Goal: Task Accomplishment & Management: Use online tool/utility

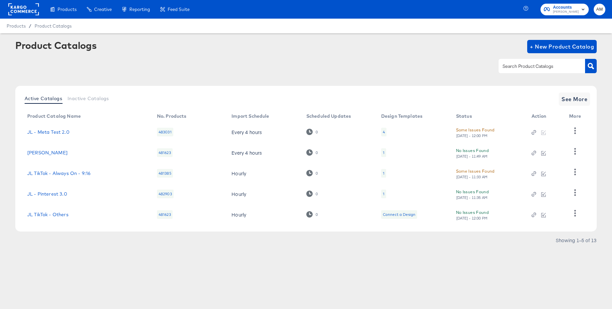
click at [19, 9] on rect at bounding box center [23, 9] width 31 height 12
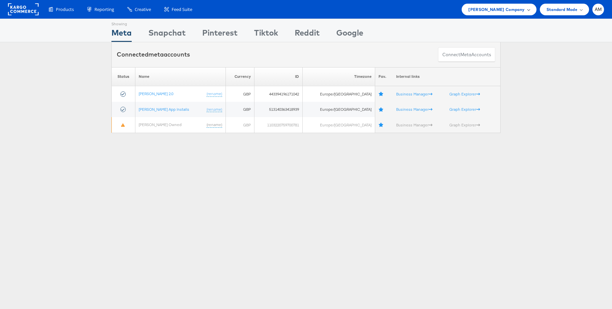
click at [507, 9] on span "[PERSON_NAME] Company" at bounding box center [496, 9] width 56 height 7
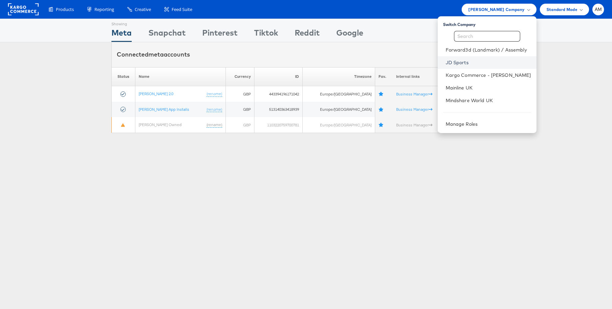
click at [467, 61] on link "JD Sports" at bounding box center [489, 62] width 86 height 7
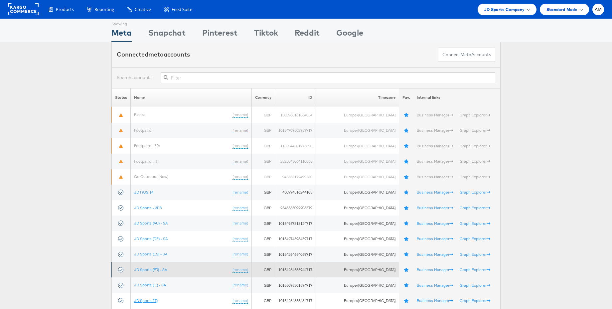
drag, startPoint x: 151, startPoint y: 300, endPoint x: 170, endPoint y: 273, distance: 33.5
click at [151, 300] on link "JD Sports (IT)" at bounding box center [146, 300] width 24 height 5
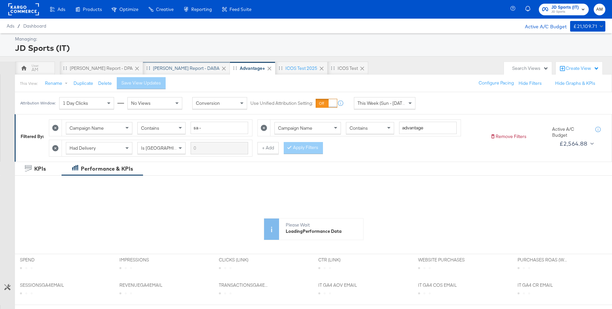
click at [159, 68] on div "SA - JD Report - DABA" at bounding box center [186, 68] width 67 height 6
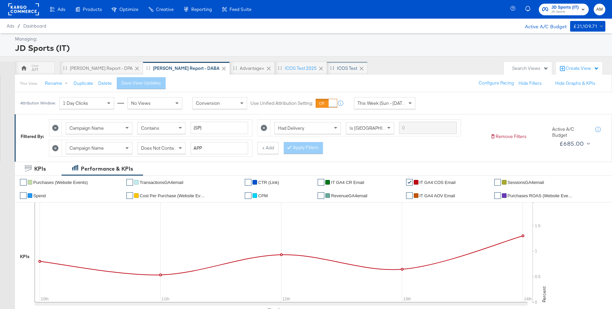
scroll to position [225, 0]
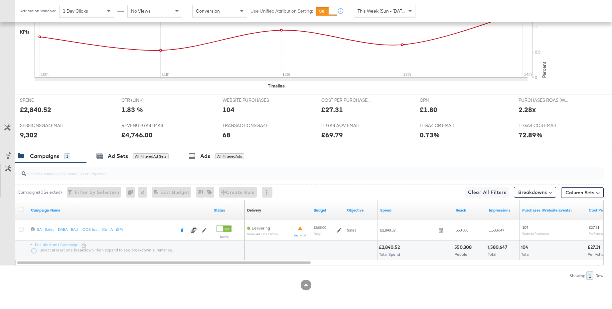
drag, startPoint x: 20, startPoint y: 209, endPoint x: 49, endPoint y: 197, distance: 31.5
click at [20, 209] on icon at bounding box center [21, 209] width 5 height 5
click at [0, 0] on input "checkbox" at bounding box center [0, 0] width 0 height 0
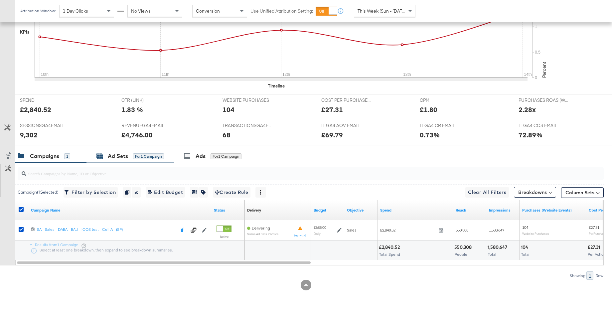
click at [118, 154] on div "Ad Sets" at bounding box center [118, 156] width 20 height 8
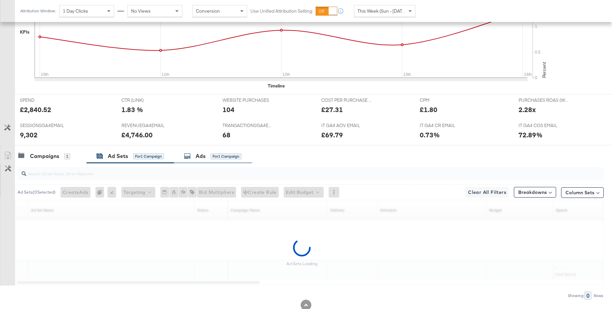
scroll to position [227, 0]
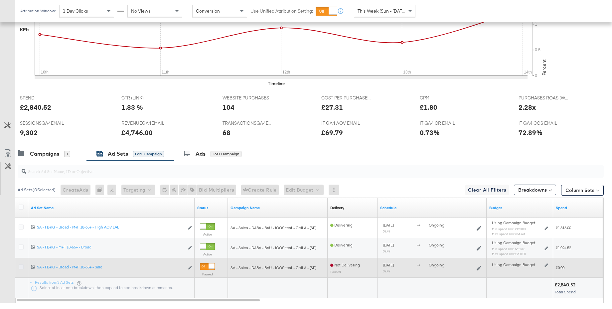
click at [21, 267] on icon at bounding box center [21, 267] width 5 height 5
click at [0, 0] on input "checkbox" at bounding box center [0, 0] width 0 height 0
click at [21, 267] on icon at bounding box center [21, 267] width 5 height 5
click at [0, 0] on input "checkbox" at bounding box center [0, 0] width 0 height 0
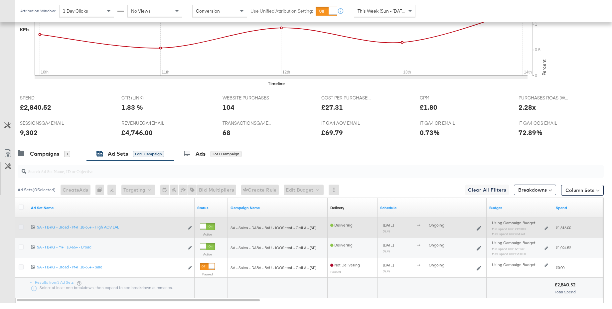
click at [21, 227] on icon at bounding box center [21, 227] width 5 height 5
click at [0, 0] on input "checkbox" at bounding box center [0, 0] width 0 height 0
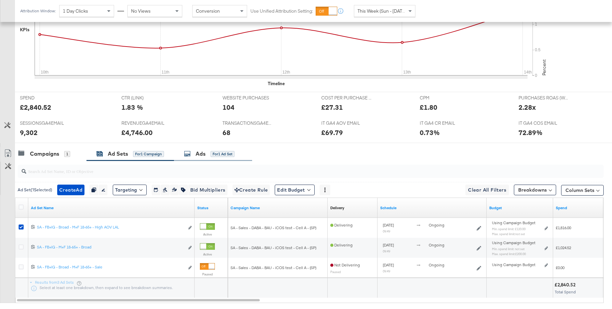
click at [205, 153] on div "Ads" at bounding box center [201, 154] width 10 height 8
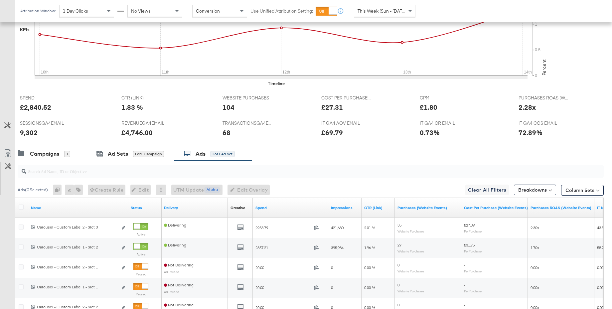
scroll to position [324, 0]
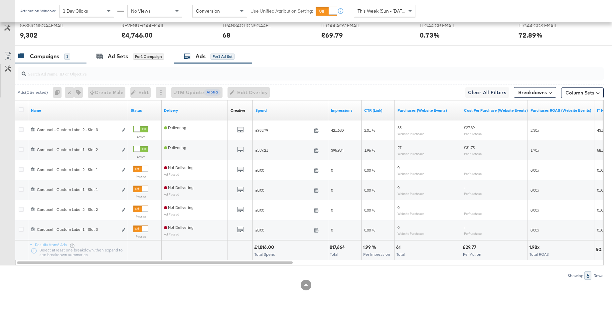
click at [52, 63] on div "Campaigns 1" at bounding box center [51, 56] width 72 height 14
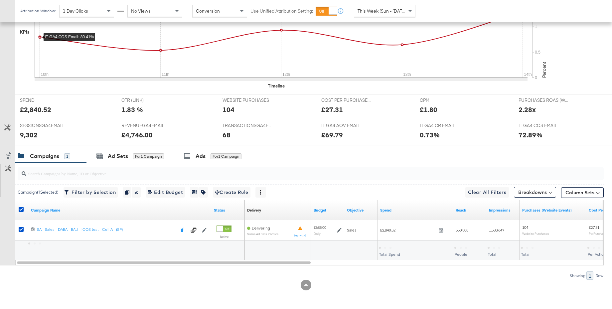
scroll to position [225, 0]
click at [110, 155] on div "Ad Sets" at bounding box center [118, 156] width 20 height 8
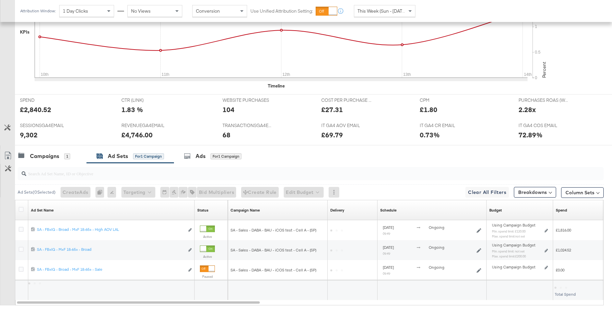
scroll to position [265, 0]
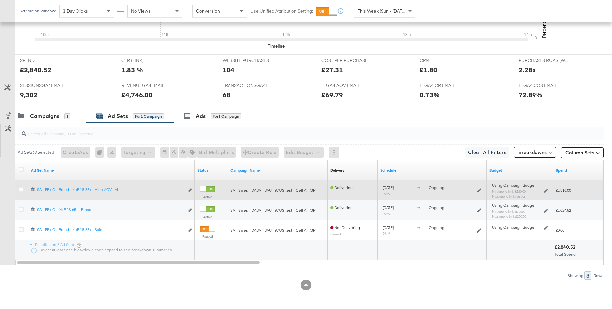
drag, startPoint x: 20, startPoint y: 189, endPoint x: 33, endPoint y: 189, distance: 13.0
click at [21, 189] on icon at bounding box center [21, 189] width 5 height 5
click at [0, 0] on input "checkbox" at bounding box center [0, 0] width 0 height 0
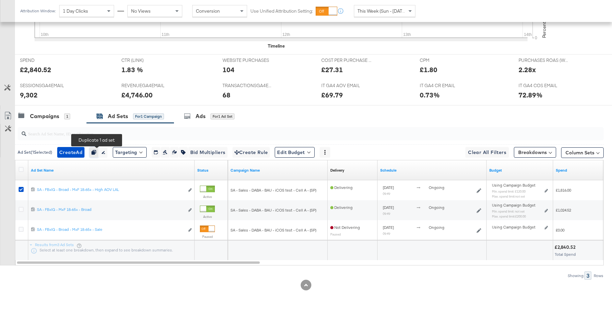
click at [96, 153] on icon "button" at bounding box center [94, 152] width 5 height 5
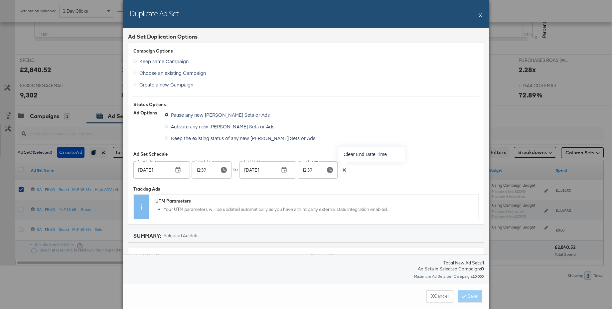
click at [344, 170] on icon "button" at bounding box center [344, 169] width 3 height 3
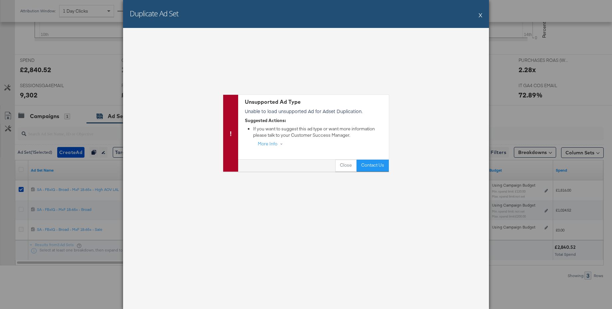
click at [180, 170] on div "Duplicate Ad Set X Unsupported Ad Type Unable to load unsupported Ad for Adset …" at bounding box center [306, 154] width 366 height 309
click at [343, 169] on button "Close" at bounding box center [345, 166] width 21 height 12
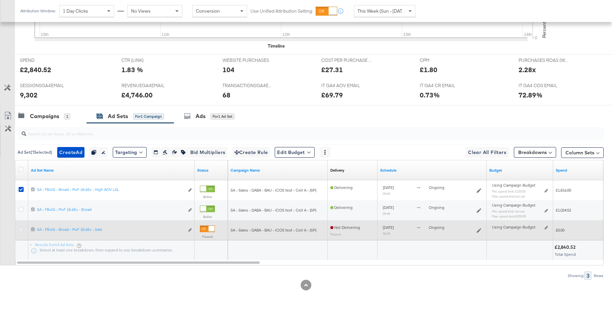
click at [22, 230] on icon at bounding box center [21, 229] width 5 height 5
click at [0, 0] on input "checkbox" at bounding box center [0, 0] width 0 height 0
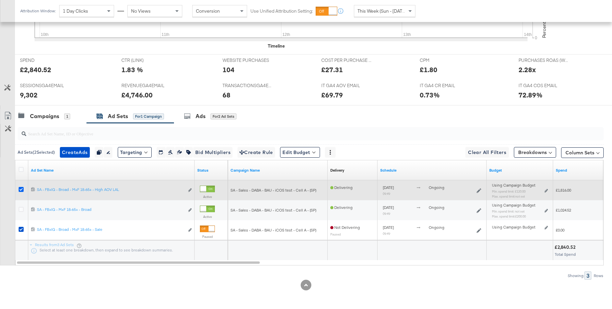
click at [22, 190] on icon at bounding box center [21, 189] width 5 height 5
click at [0, 0] on input "checkbox" at bounding box center [0, 0] width 0 height 0
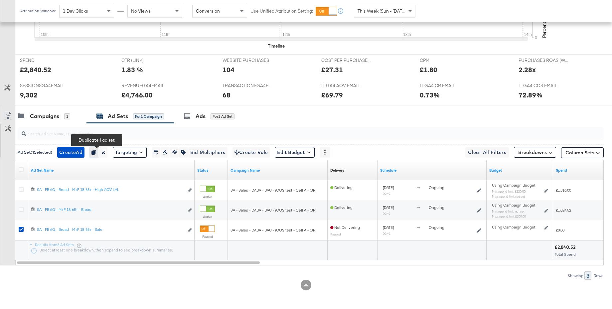
click at [95, 152] on icon "button" at bounding box center [94, 152] width 5 height 5
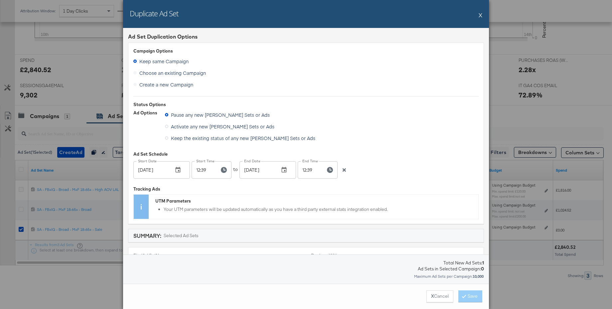
click at [161, 171] on input "Aug 14, 2025" at bounding box center [150, 169] width 35 height 17
click at [481, 14] on button "X" at bounding box center [481, 14] width 4 height 13
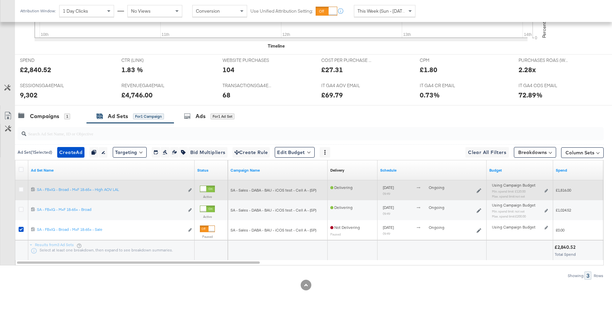
click at [24, 189] on div at bounding box center [22, 190] width 7 height 7
click at [23, 189] on icon at bounding box center [21, 189] width 5 height 5
click at [0, 0] on input "checkbox" at bounding box center [0, 0] width 0 height 0
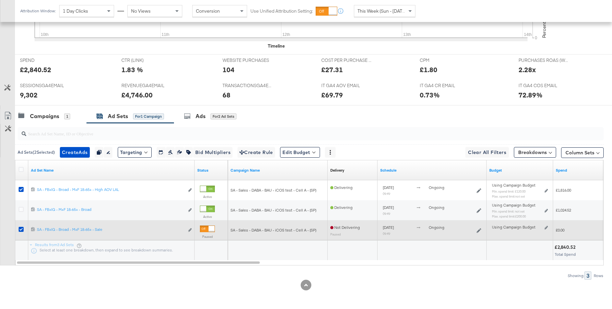
drag, startPoint x: 20, startPoint y: 228, endPoint x: 42, endPoint y: 221, distance: 22.9
click at [22, 228] on icon at bounding box center [21, 229] width 5 height 5
click at [0, 0] on input "checkbox" at bounding box center [0, 0] width 0 height 0
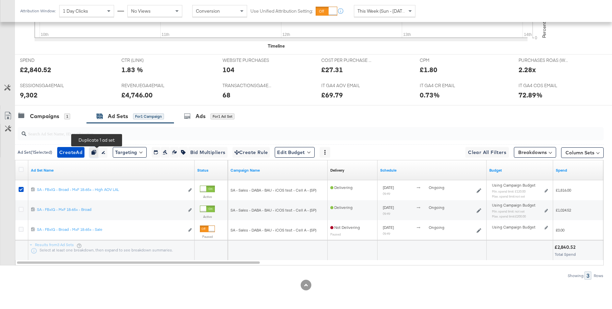
click at [96, 153] on icon "button" at bounding box center [94, 152] width 5 height 5
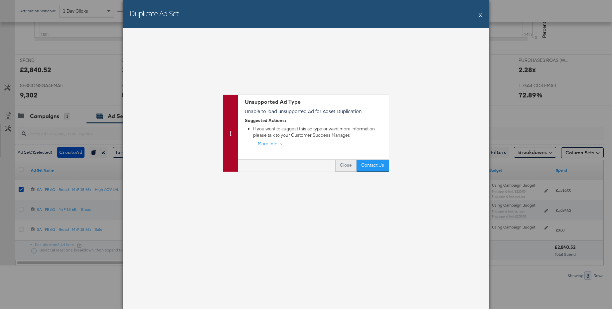
click at [348, 164] on button "Close" at bounding box center [345, 166] width 21 height 12
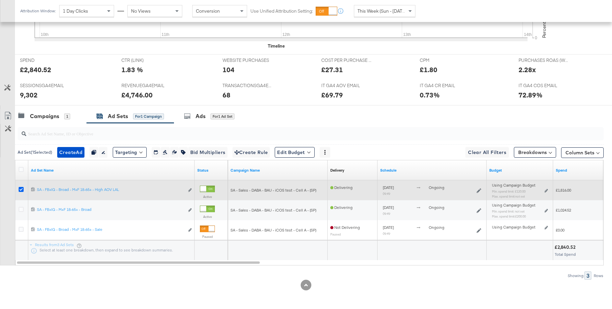
click at [23, 189] on icon at bounding box center [21, 189] width 5 height 5
click at [0, 0] on input "checkbox" at bounding box center [0, 0] width 0 height 0
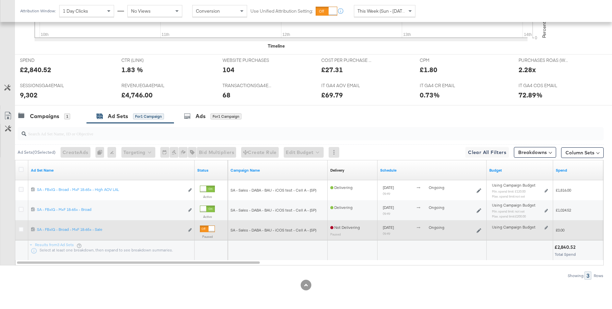
drag, startPoint x: 21, startPoint y: 230, endPoint x: 28, endPoint y: 224, distance: 9.2
click at [21, 230] on icon at bounding box center [21, 229] width 5 height 5
click at [0, 0] on input "checkbox" at bounding box center [0, 0] width 0 height 0
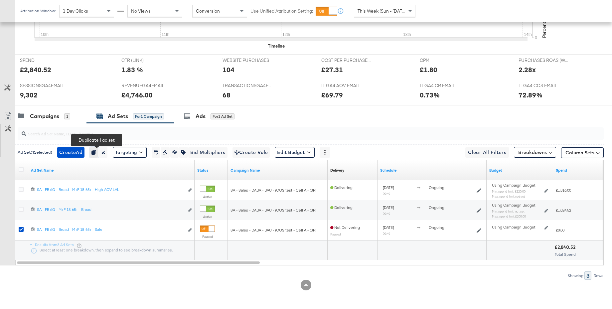
click at [96, 154] on icon "button" at bounding box center [94, 152] width 5 height 5
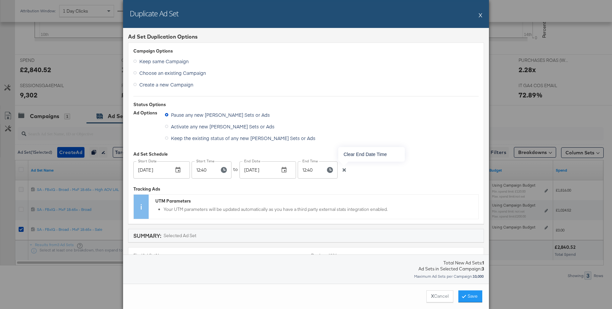
drag, startPoint x: 344, startPoint y: 170, endPoint x: 338, endPoint y: 169, distance: 6.7
click at [344, 170] on icon "button" at bounding box center [344, 169] width 3 height 3
click at [169, 170] on div "Aug 14, 2025 Start Date" at bounding box center [161, 169] width 57 height 17
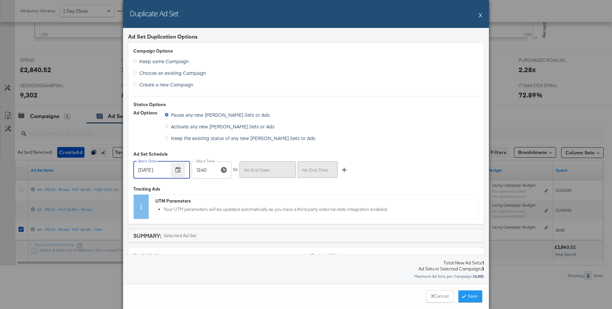
click at [176, 170] on icon "button" at bounding box center [178, 170] width 5 height 6
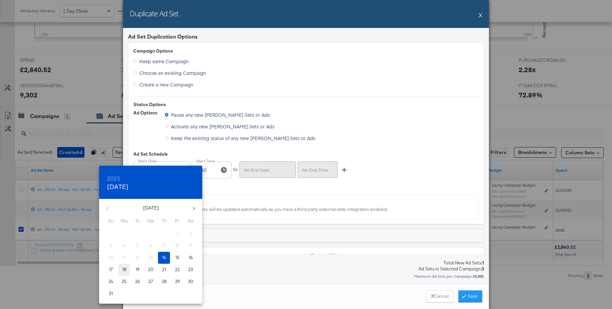
click at [122, 269] on p "18" at bounding box center [124, 270] width 4 height 6
type input "Aug 18, 2025"
click at [227, 183] on div at bounding box center [306, 154] width 612 height 309
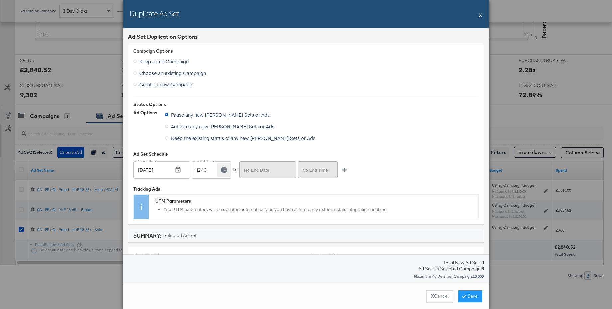
click at [226, 170] on icon "button" at bounding box center [224, 170] width 6 height 6
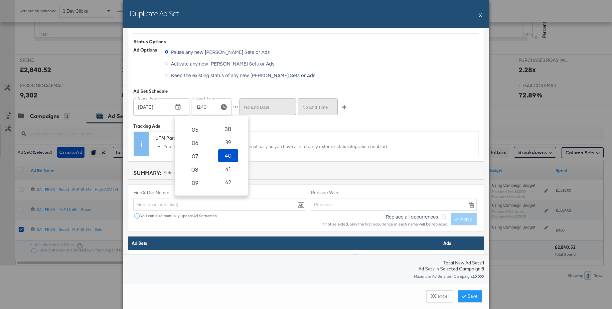
scroll to position [73, 0]
drag, startPoint x: 196, startPoint y: 170, endPoint x: 203, endPoint y: 168, distance: 7.1
click at [196, 170] on span "09" at bounding box center [195, 172] width 15 height 9
click at [227, 127] on span "00" at bounding box center [228, 125] width 15 height 9
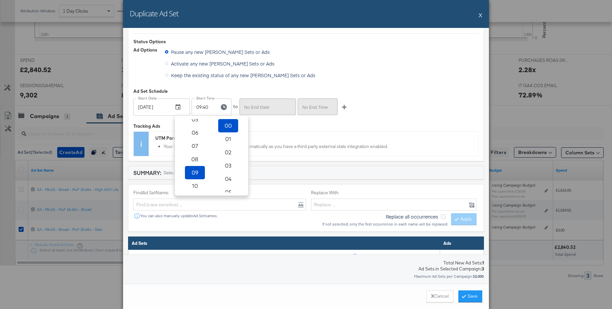
type input "09:00"
click at [412, 112] on div "Start Date Aug 18, 2025 Start Date Start Time 09:00 Start Time 00 01 02 03 04 0…" at bounding box center [305, 107] width 345 height 18
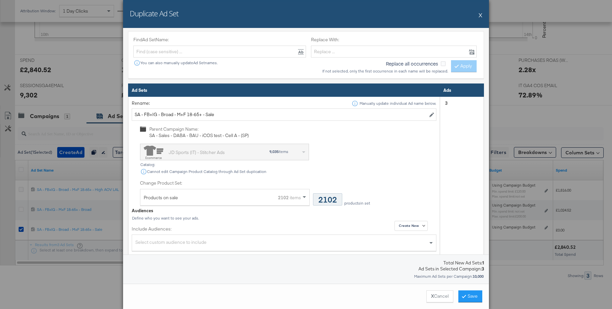
scroll to position [215, 0]
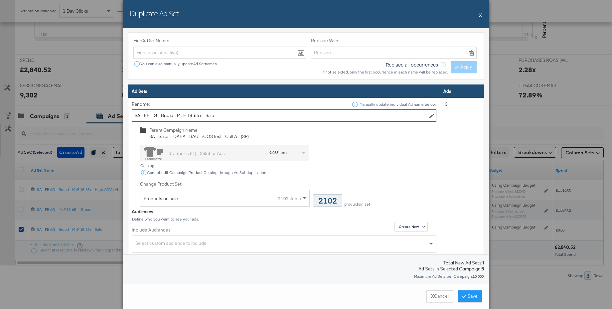
click at [226, 116] on input "SA - FB+IG - Broad - M+F 18-65+ - Sale" at bounding box center [284, 115] width 305 height 12
type input "SA - FB+IG - Broad - M+F 18-65+ - BTS 2025"
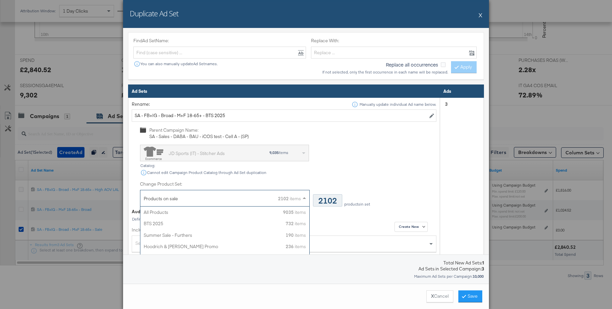
click at [191, 204] on div "Products on sale 2102 items" at bounding box center [222, 198] width 157 height 17
type input "bt"
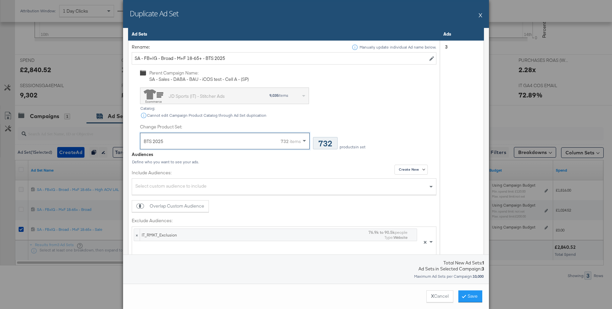
scroll to position [311, 0]
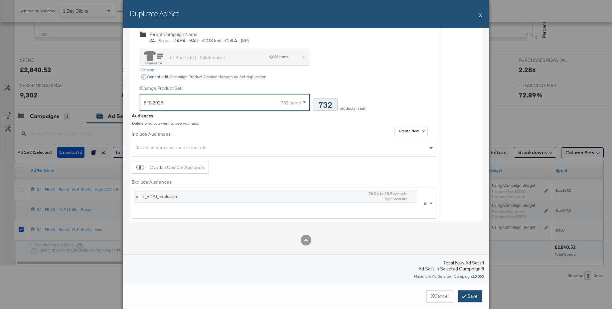
click at [472, 295] on button "Save" at bounding box center [471, 296] width 24 height 12
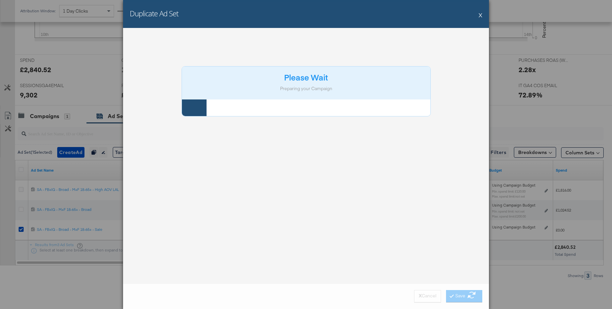
scroll to position [0, 0]
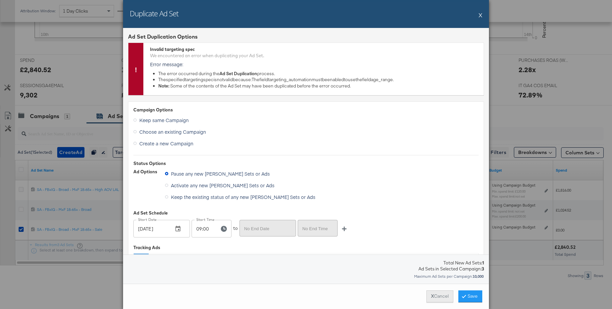
click at [427, 294] on button "X Cancel" at bounding box center [440, 296] width 27 height 12
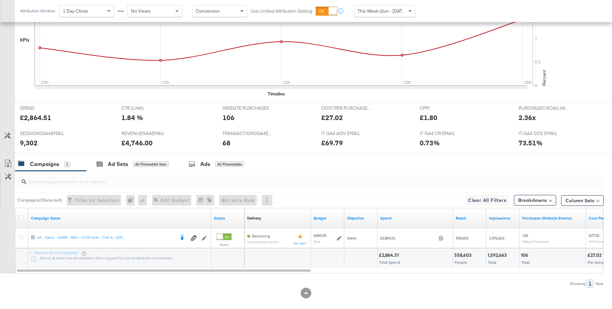
scroll to position [225, 0]
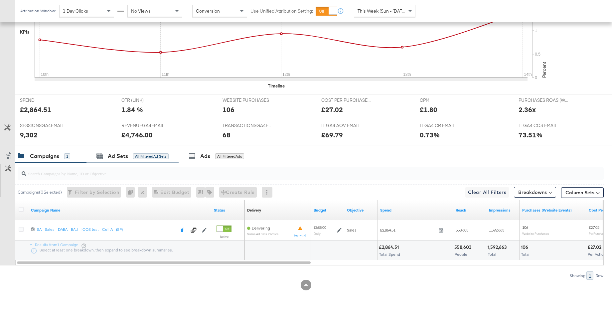
drag, startPoint x: 110, startPoint y: 156, endPoint x: 144, endPoint y: 162, distance: 34.1
click at [110, 156] on div "Ad Sets" at bounding box center [118, 156] width 20 height 8
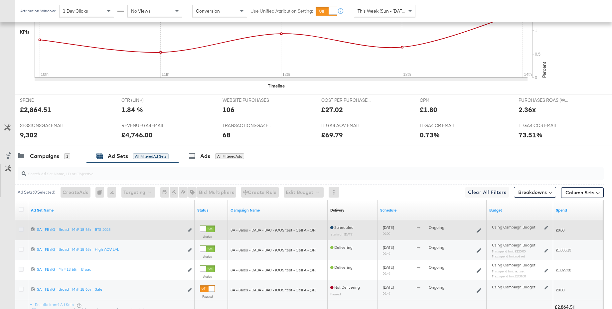
click at [20, 230] on icon at bounding box center [21, 229] width 5 height 5
click at [0, 0] on input "checkbox" at bounding box center [0, 0] width 0 height 0
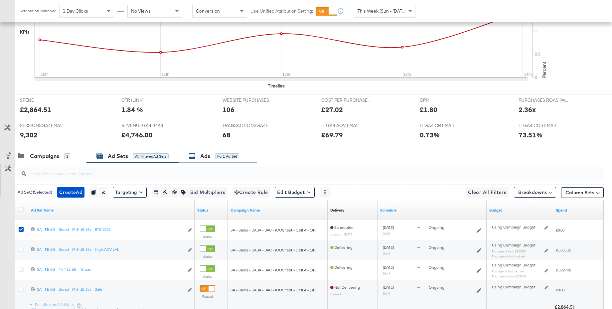
click at [202, 155] on div "Ads" at bounding box center [205, 156] width 10 height 8
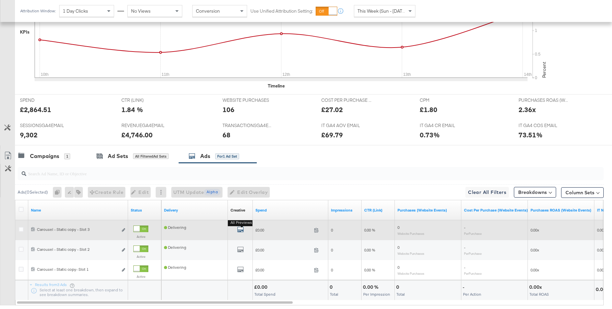
click at [241, 229] on icon "default" at bounding box center [240, 229] width 7 height 7
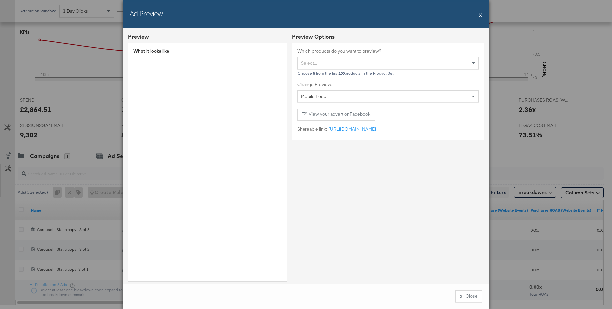
click at [481, 12] on button "X" at bounding box center [481, 14] width 4 height 13
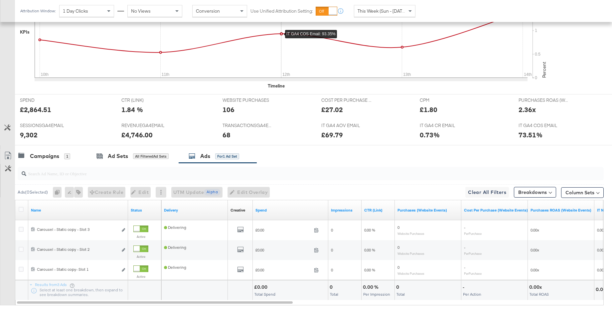
scroll to position [0, 0]
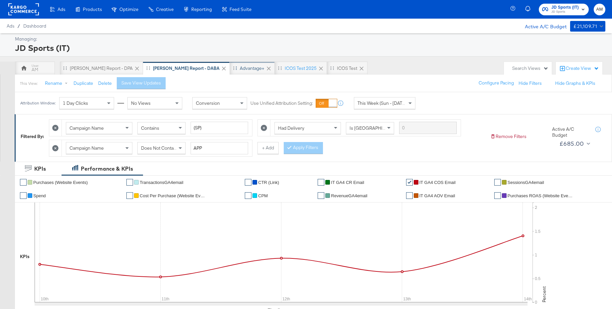
click at [240, 65] on div "Advantage+" at bounding box center [252, 68] width 25 height 6
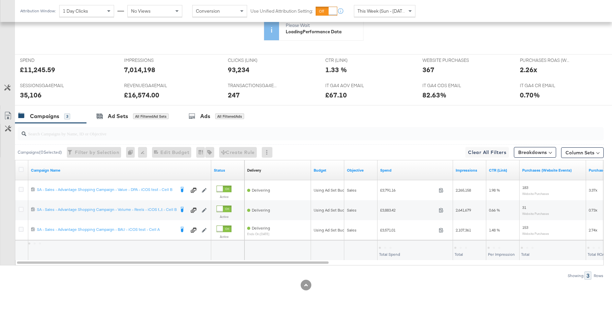
scroll to position [265, 0]
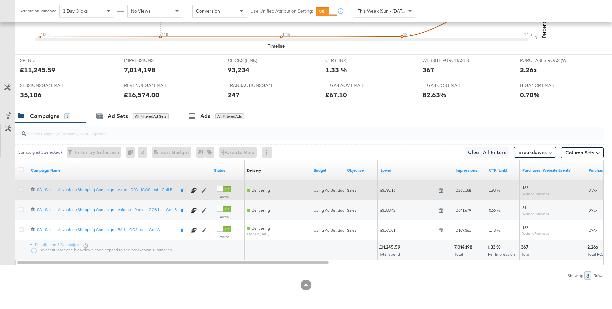
click at [21, 189] on icon at bounding box center [21, 189] width 5 height 5
click at [0, 0] on input "checkbox" at bounding box center [0, 0] width 0 height 0
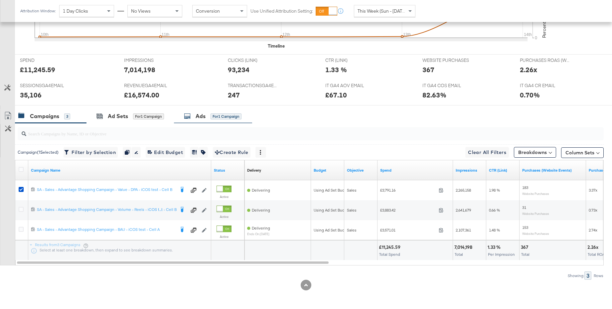
click at [199, 120] on div "Ads for 1 Campaign" at bounding box center [213, 116] width 78 height 14
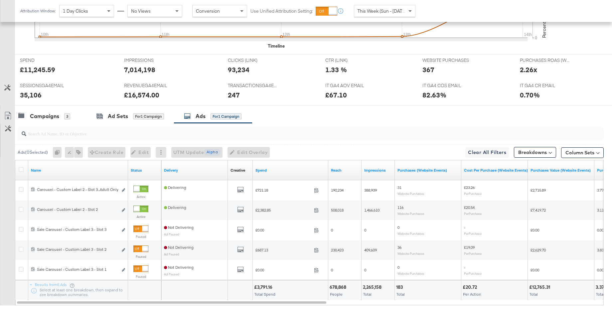
click at [117, 119] on div "Ad Sets" at bounding box center [118, 116] width 20 height 8
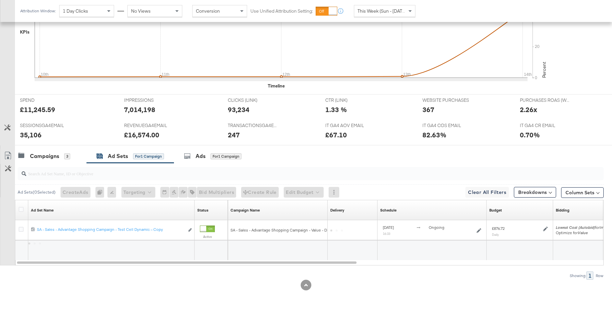
scroll to position [225, 0]
click at [20, 209] on icon at bounding box center [21, 209] width 5 height 5
click at [0, 0] on input "checkbox" at bounding box center [0, 0] width 0 height 0
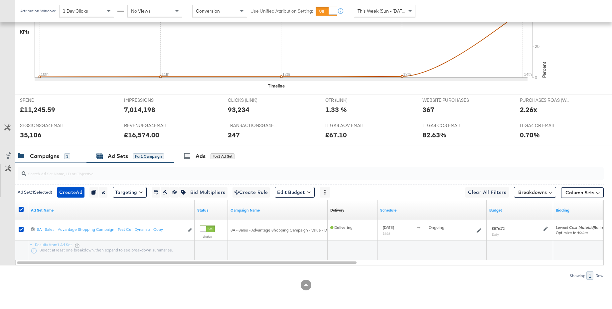
click at [44, 158] on div "Campaigns" at bounding box center [44, 156] width 29 height 8
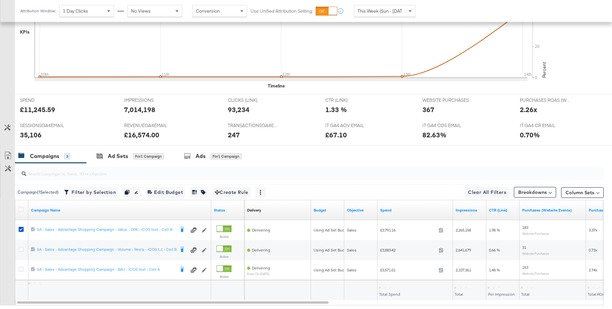
scroll to position [265, 0]
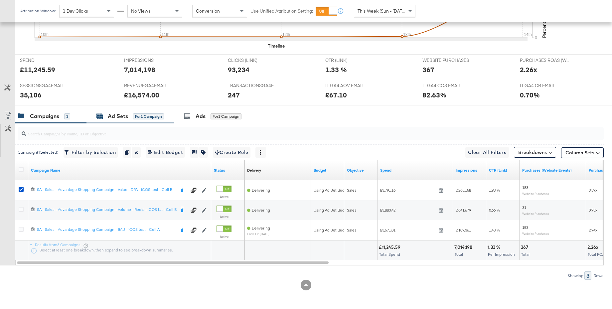
click at [113, 118] on div "Ad Sets" at bounding box center [118, 116] width 20 height 8
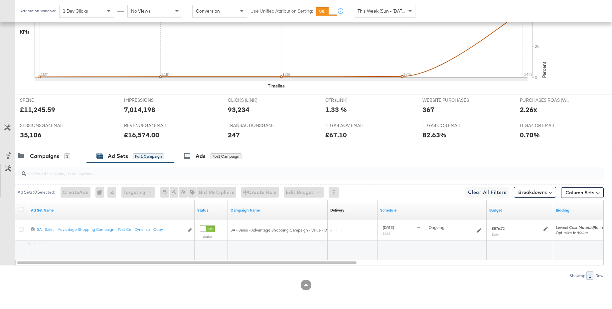
scroll to position [225, 0]
click at [20, 210] on icon at bounding box center [21, 209] width 5 height 5
click at [0, 0] on input "checkbox" at bounding box center [0, 0] width 0 height 0
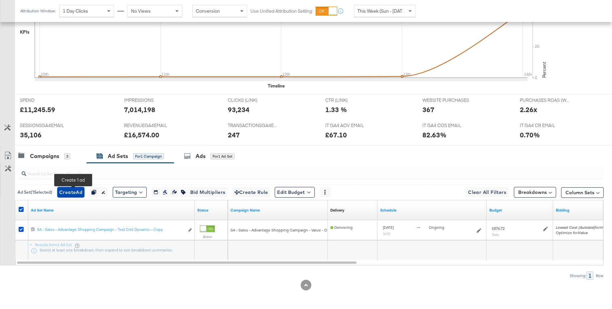
click at [76, 191] on span "Create Ad" at bounding box center [70, 192] width 23 height 8
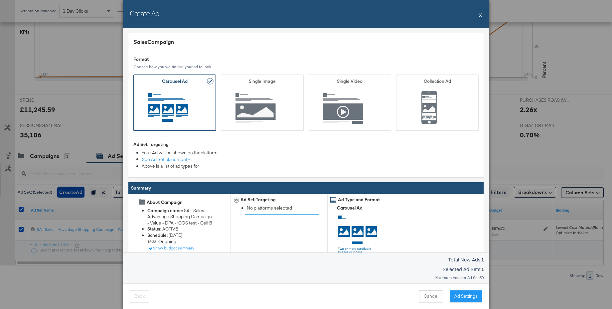
scroll to position [35, 0]
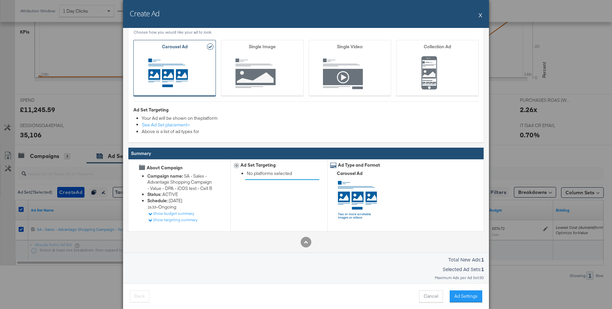
click at [465, 295] on button "Ad Settings" at bounding box center [466, 296] width 33 height 12
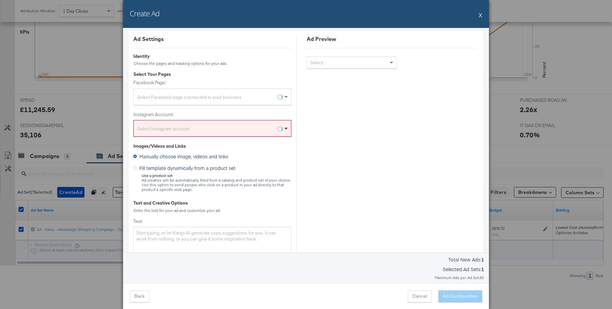
scroll to position [0, 0]
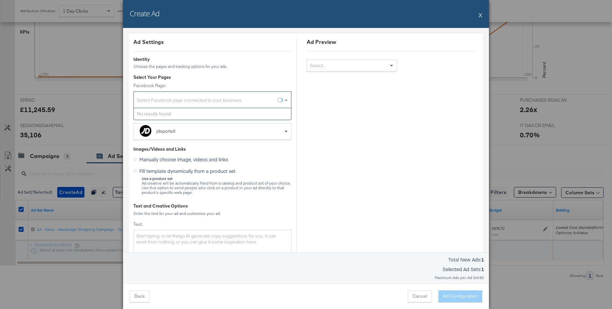
click at [184, 102] on div "Select Facebook page connected to your business" at bounding box center [212, 100] width 157 height 13
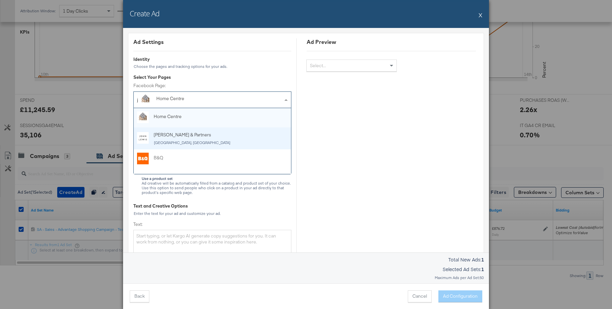
type input "jd"
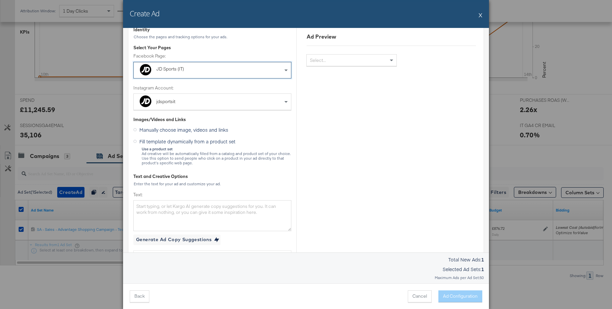
scroll to position [55, 0]
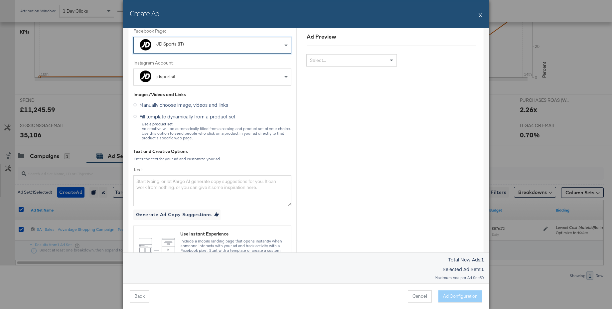
click at [135, 117] on icon at bounding box center [134, 116] width 3 height 3
click at [0, 0] on input "Fill template dynamically from a product set" at bounding box center [0, 0] width 0 height 0
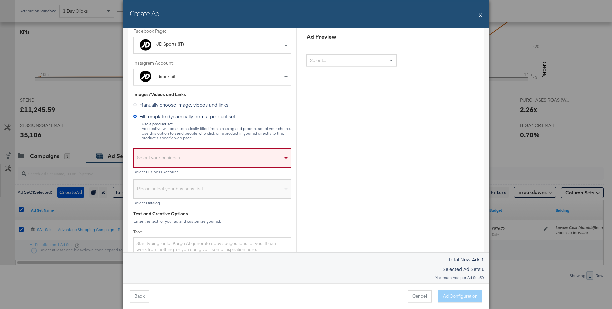
click at [173, 159] on div "Select your business" at bounding box center [212, 159] width 157 height 15
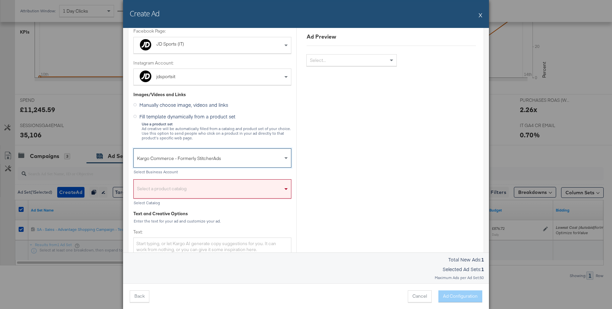
click at [163, 191] on div "Select a product catalog" at bounding box center [212, 190] width 157 height 15
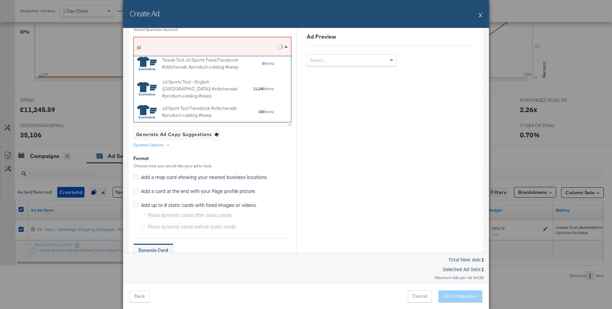
scroll to position [88, 0]
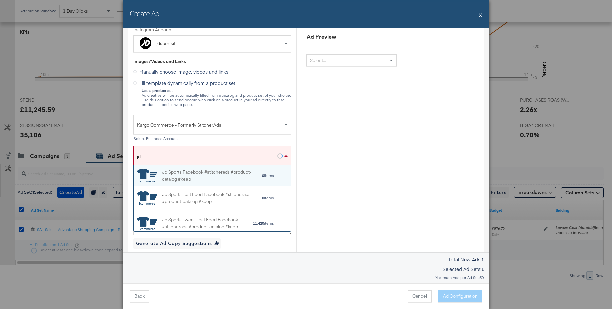
type input "j"
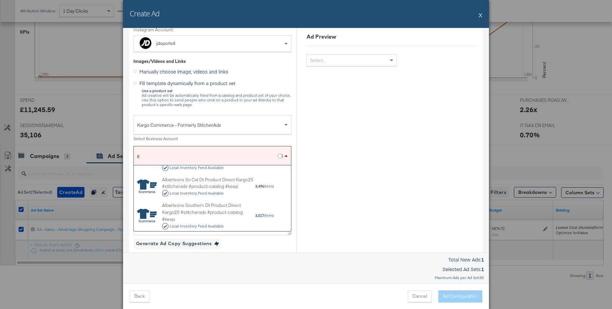
scroll to position [1710, 0]
type input "i"
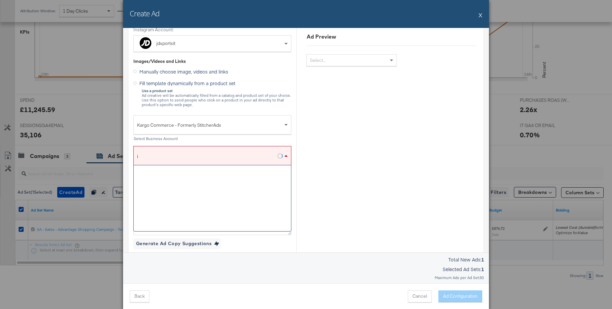
scroll to position [0, 0]
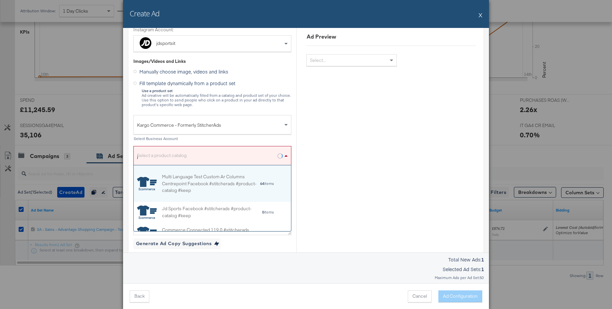
type input "jd"
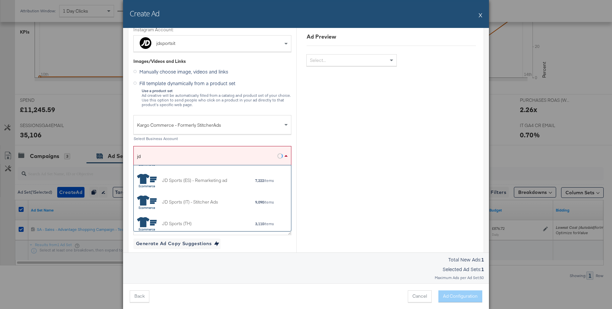
scroll to position [264, 0]
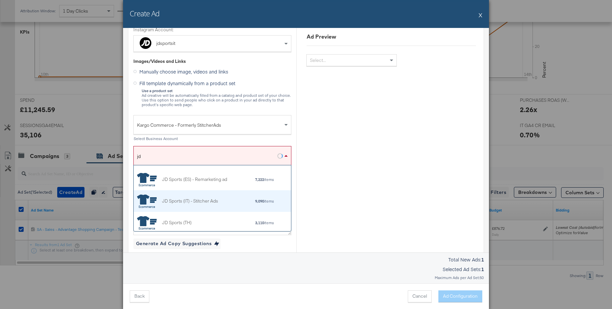
click at [205, 198] on div "JD Sports (IT) - Stitcher Ads" at bounding box center [190, 201] width 56 height 7
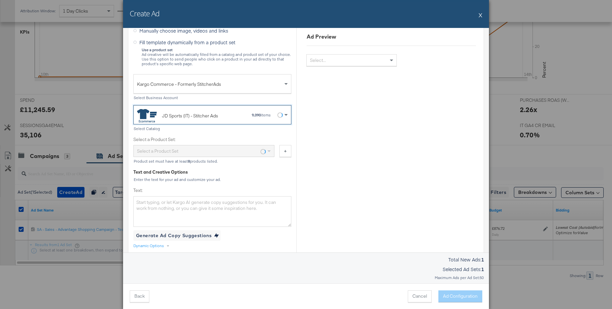
scroll to position [138, 0]
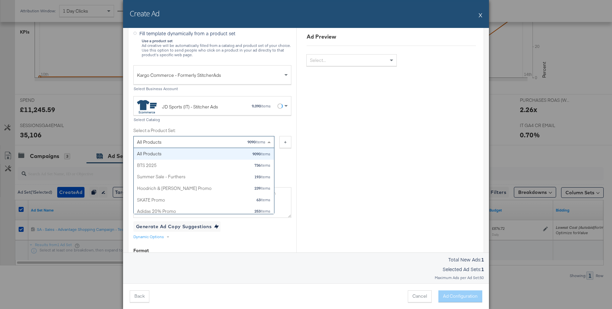
click at [154, 138] on div "All Products" at bounding box center [149, 141] width 25 height 11
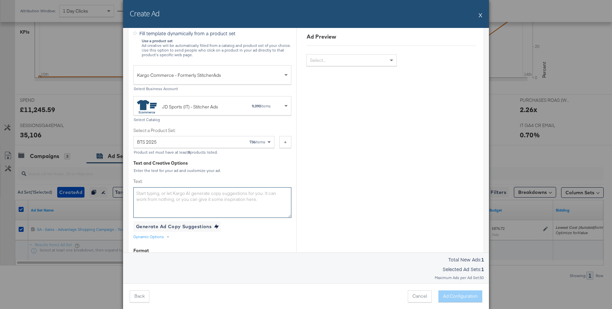
click at [172, 198] on textarea "Text:" at bounding box center [212, 202] width 158 height 31
paste textarea "Torna in classe con le sneaker e gli outfit più fresh ✨ Scopri il Back to Schoo…"
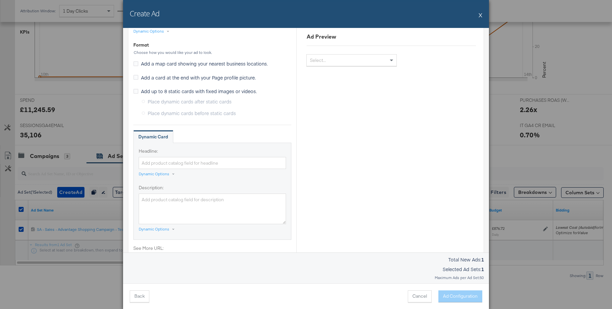
scroll to position [345, 0]
type textarea "Torna in classe con le sneaker e gli outfit più fresh ✨ Scopri il Back to Schoo…"
click at [154, 171] on div "Dynamic Options" at bounding box center [154, 172] width 31 height 5
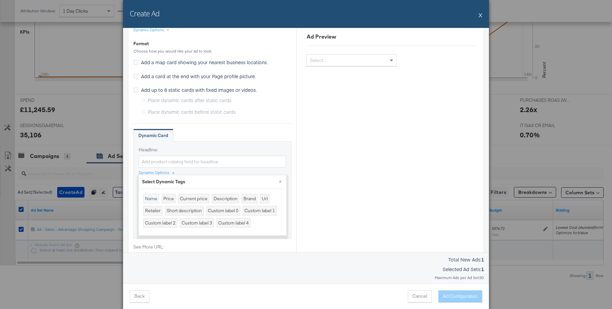
click at [150, 199] on div "Name" at bounding box center [151, 199] width 16 height 10
type input "{{product.name}}"
click at [280, 180] on button "×" at bounding box center [281, 181] width 12 height 12
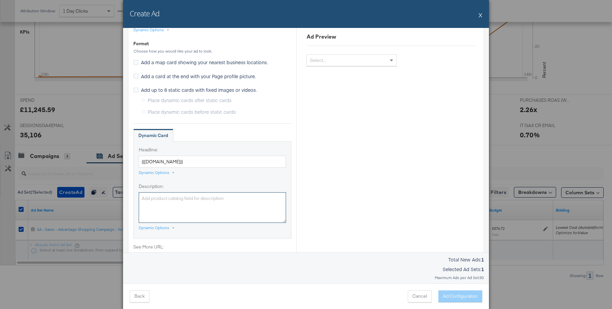
drag, startPoint x: 184, startPoint y: 206, endPoint x: 179, endPoint y: 210, distance: 5.9
click at [184, 206] on textarea "Description:" at bounding box center [212, 207] width 147 height 31
click at [151, 227] on div "Dynamic Options" at bounding box center [154, 227] width 31 height 5
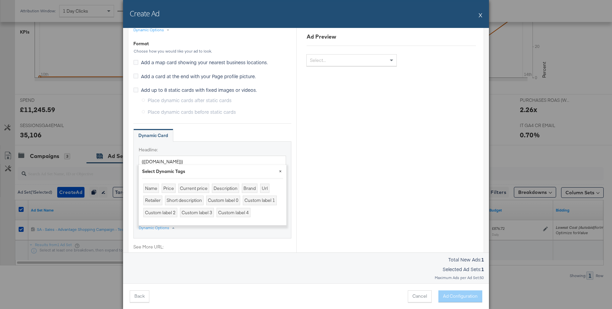
click at [280, 169] on button "×" at bounding box center [281, 171] width 12 height 12
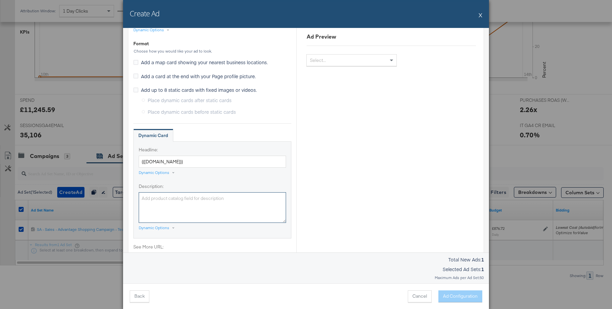
click at [165, 201] on textarea "Description:" at bounding box center [212, 207] width 147 height 31
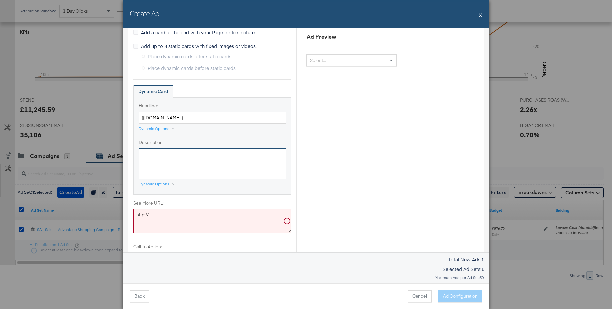
scroll to position [415, 0]
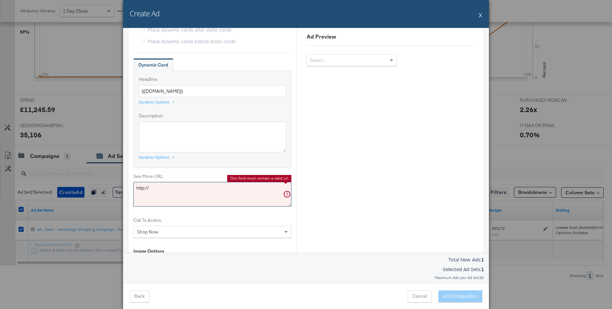
drag, startPoint x: 167, startPoint y: 191, endPoint x: 113, endPoint y: 188, distance: 53.3
click at [113, 188] on div "Create Ad X Ad Settings Identity Choose the pages and tracking options for your…" at bounding box center [306, 154] width 612 height 309
paste textarea "s://www.jdsports.it/campaign/Back+To+School/?facet-edit=back-to-school"
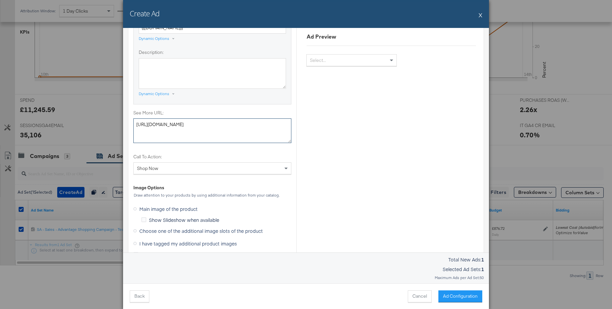
scroll to position [538, 0]
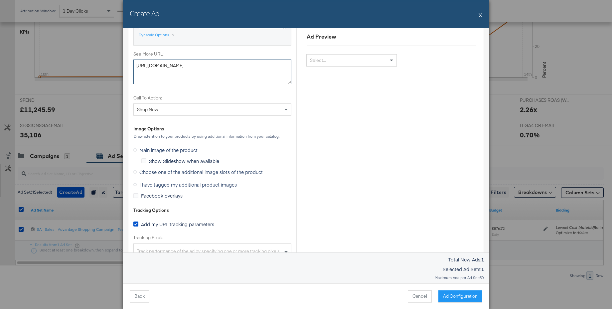
type textarea "[URL][DOMAIN_NAME]"
click at [135, 172] on icon at bounding box center [134, 171] width 3 height 3
click at [0, 0] on input "Choose one of the additional image slots of the product" at bounding box center [0, 0] width 0 height 0
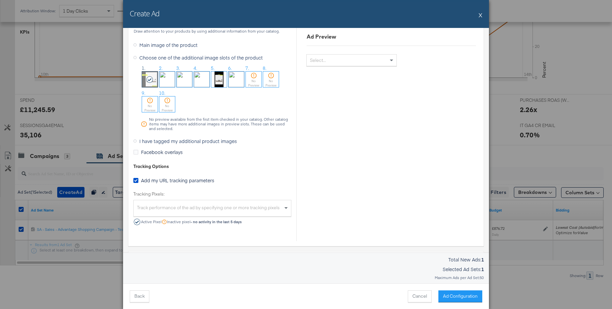
scroll to position [644, 0]
click at [200, 204] on div "Track performance of the ad by specifying one or more tracking pixels" at bounding box center [212, 208] width 157 height 14
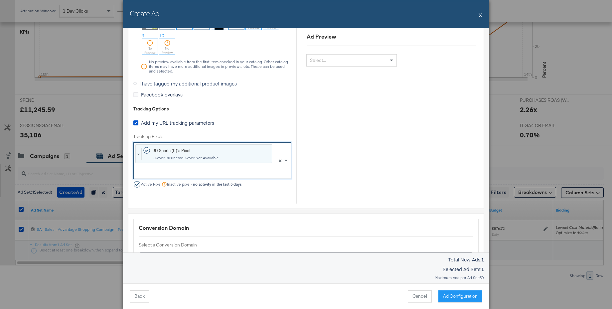
scroll to position [748, 0]
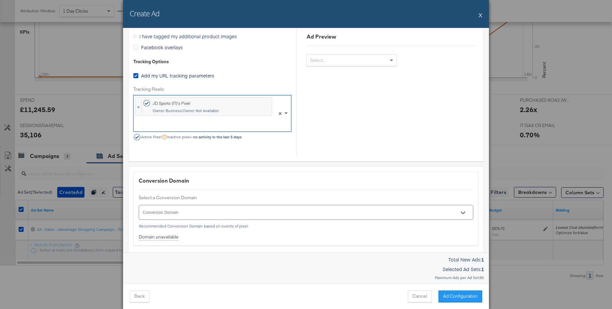
click at [227, 214] on input "Conversion Domain" at bounding box center [297, 216] width 310 height 8
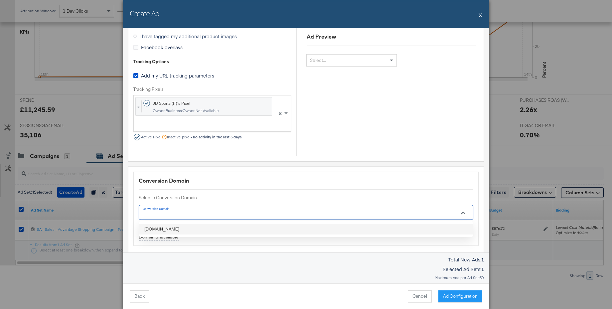
click at [157, 233] on li "[DOMAIN_NAME]" at bounding box center [306, 229] width 334 height 11
type input "[DOMAIN_NAME]"
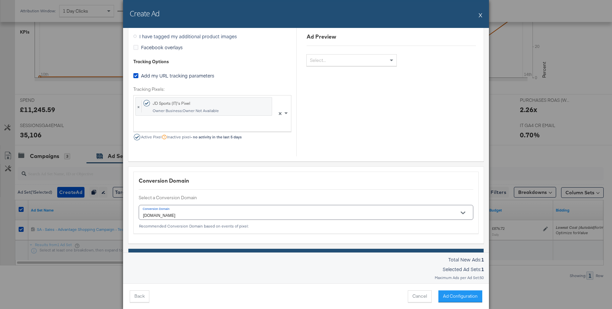
click at [461, 299] on button "Ad Configuration" at bounding box center [461, 296] width 44 height 12
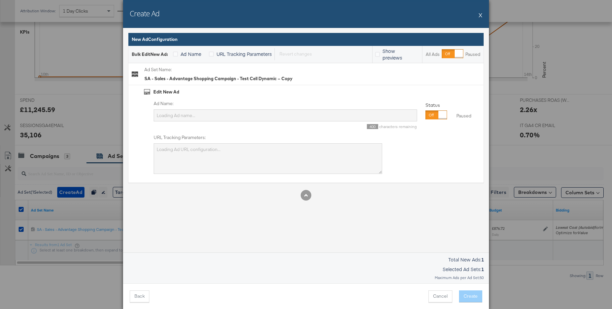
type input "6 IT 18-65 Value Impressions Autobid"
type textarea "utm_campaign=SA - Sales - Advantage Shopping Campaign - Value - DPA - iCOS test…"
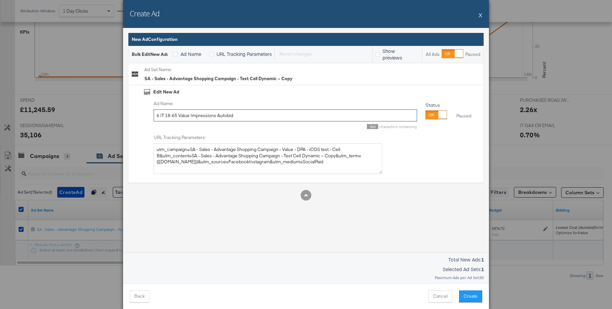
drag, startPoint x: 236, startPoint y: 115, endPoint x: 101, endPoint y: 110, distance: 134.2
click at [101, 110] on div "Create Ad X Ad Settings Identity Choose the pages and tracking options for your…" at bounding box center [306, 154] width 612 height 309
type input "Carousel - Static copy - Slot 1"
click at [467, 294] on button "Create" at bounding box center [470, 296] width 23 height 12
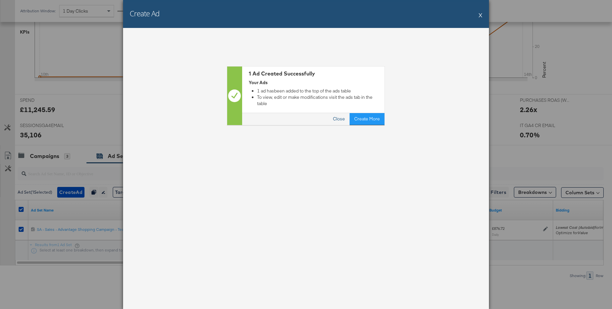
click at [342, 113] on button "Close" at bounding box center [339, 119] width 21 height 12
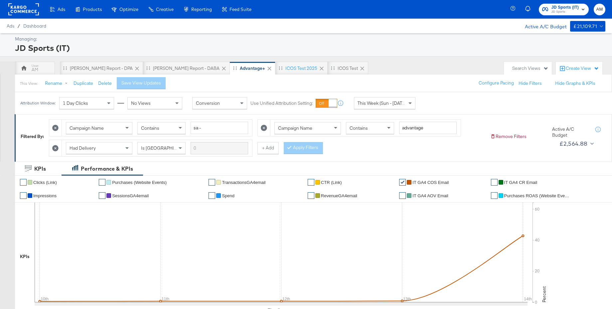
click at [25, 10] on rect at bounding box center [23, 9] width 31 height 12
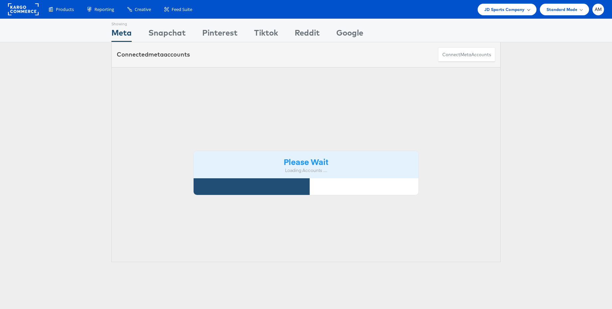
click at [501, 10] on span "JD Sports Company" at bounding box center [504, 9] width 41 height 7
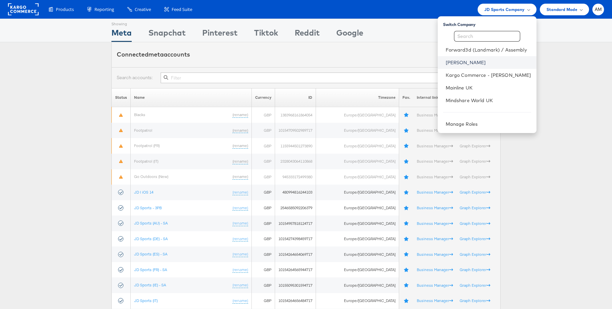
click at [468, 63] on link "[PERSON_NAME]" at bounding box center [489, 62] width 86 height 7
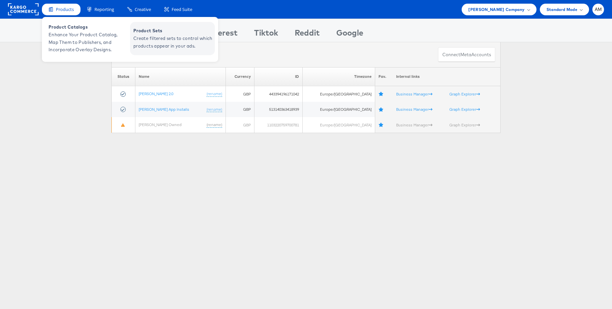
click at [173, 45] on span "Create filtered sets to control which products appear in your ads." at bounding box center [173, 42] width 80 height 15
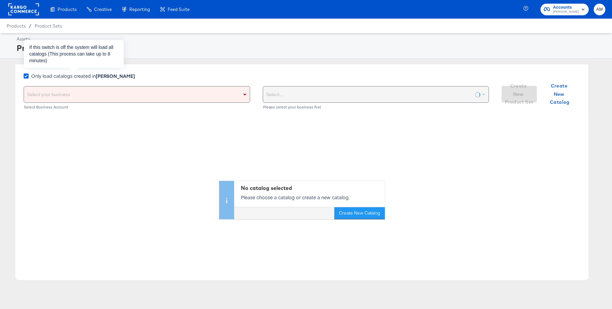
click at [25, 76] on icon at bounding box center [26, 76] width 5 height 5
click at [0, 0] on input "Only load catalogs created in [PERSON_NAME]" at bounding box center [0, 0] width 0 height 0
click at [39, 92] on div "Select your business" at bounding box center [137, 95] width 226 height 16
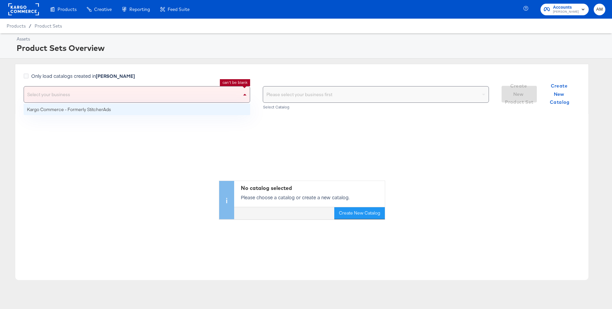
drag, startPoint x: 41, startPoint y: 108, endPoint x: 56, endPoint y: 107, distance: 15.0
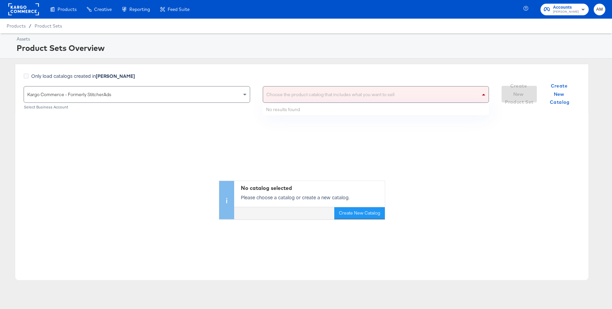
click at [281, 96] on div "Choose the product catalog that includes what you want to sell" at bounding box center [376, 95] width 226 height 16
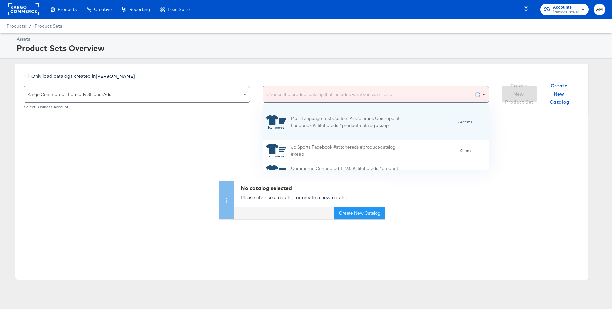
scroll to position [66, 226]
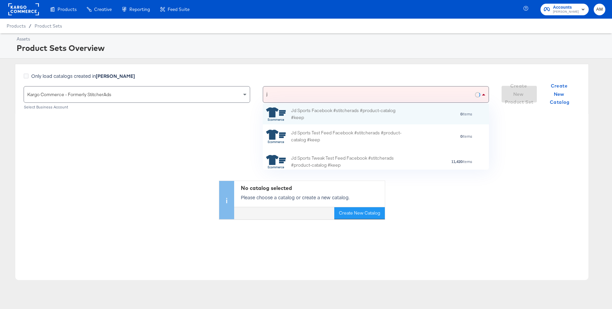
type input "jo"
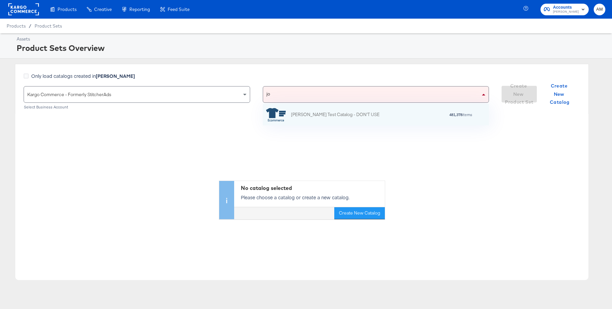
scroll to position [22, 226]
click at [323, 114] on div "John Lewis Test Catalog - DON'T USE" at bounding box center [335, 114] width 89 height 7
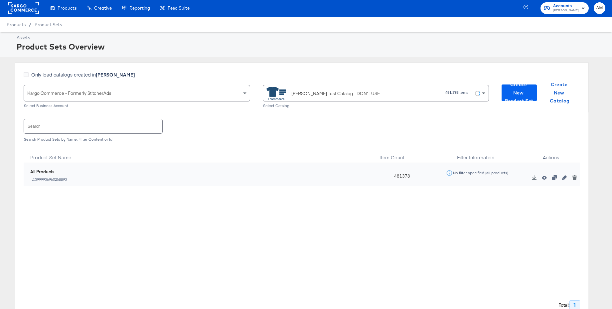
scroll to position [1, 0]
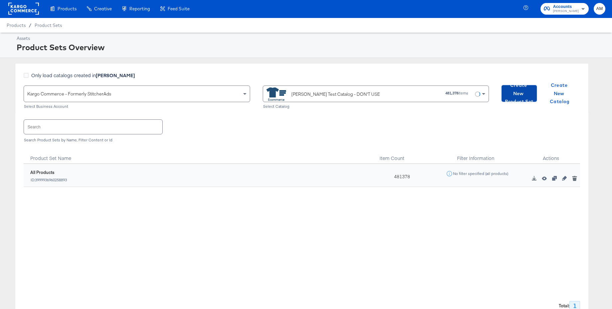
click at [520, 92] on span "Create New Product Set" at bounding box center [519, 93] width 30 height 25
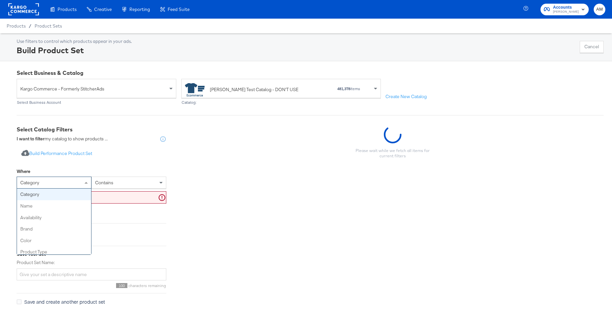
click at [59, 183] on div "category" at bounding box center [54, 182] width 74 height 11
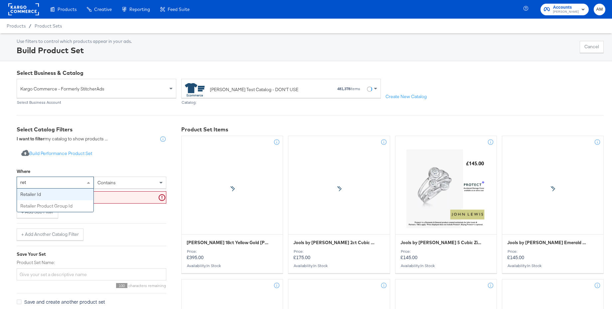
type input "reta"
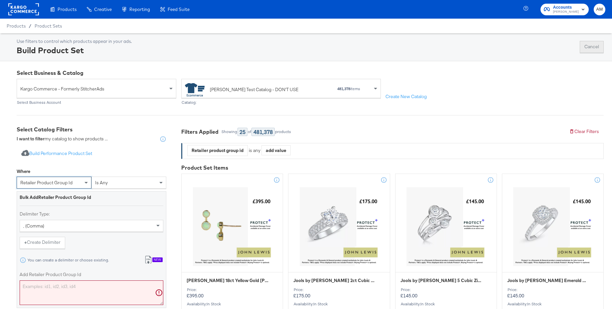
click at [592, 47] on button "Cancel" at bounding box center [592, 47] width 24 height 12
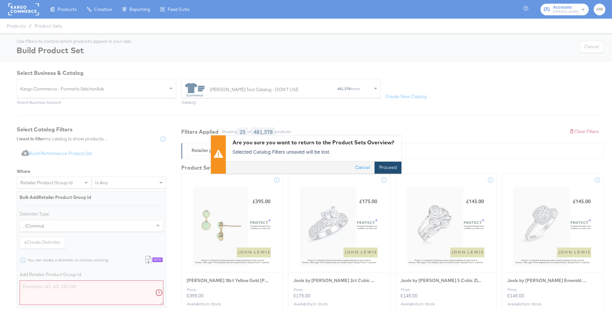
click at [386, 166] on button "Proceed" at bounding box center [388, 168] width 27 height 12
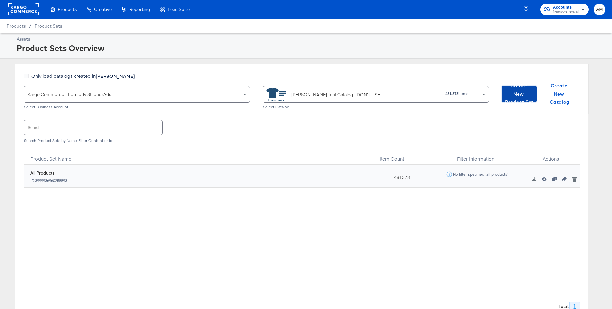
click at [516, 96] on span "Create New Product Set" at bounding box center [519, 94] width 30 height 25
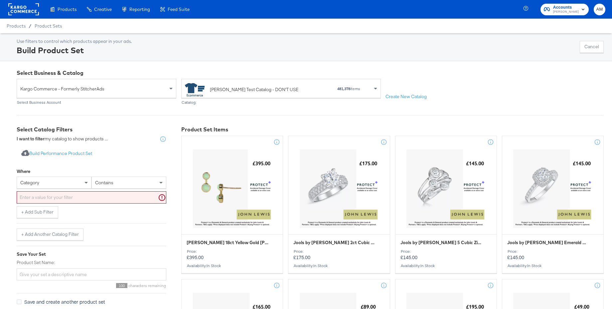
click at [56, 181] on div "category" at bounding box center [54, 182] width 74 height 11
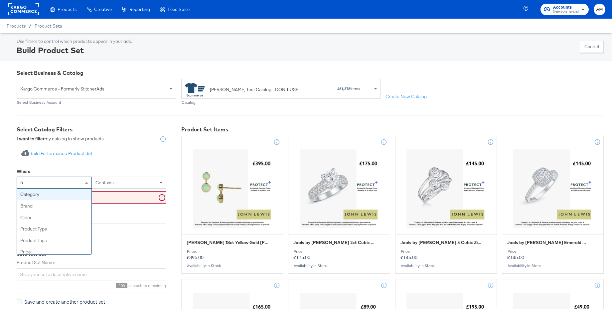
type input "ret"
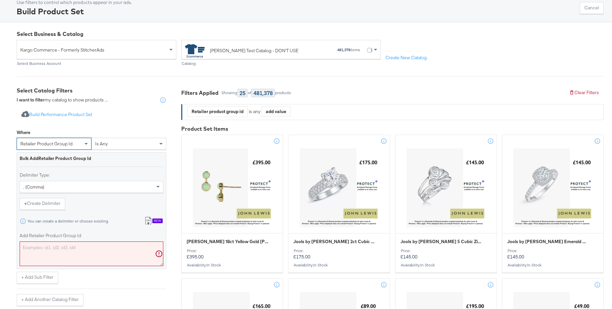
scroll to position [95, 0]
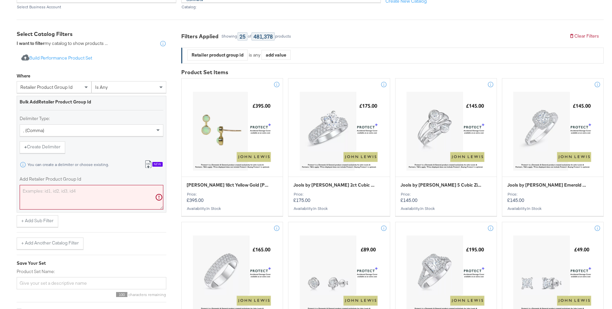
click at [159, 163] on div "New" at bounding box center [157, 164] width 10 height 5
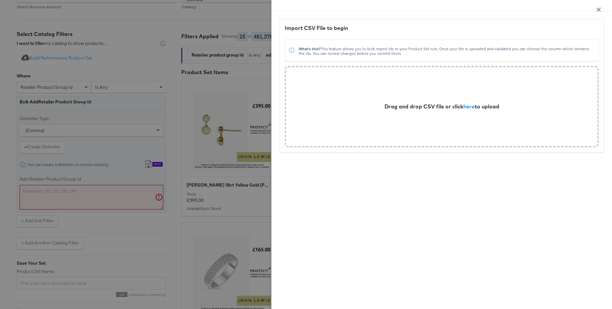
click at [599, 9] on icon "close" at bounding box center [598, 9] width 5 height 5
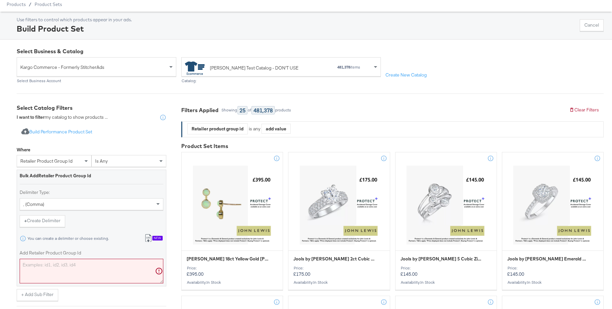
scroll to position [40, 0]
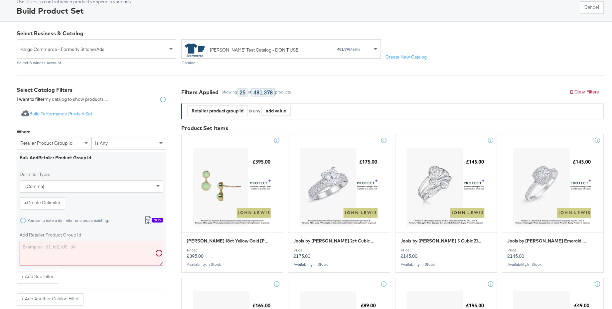
click at [49, 145] on span "retailer product group id" at bounding box center [46, 143] width 52 height 6
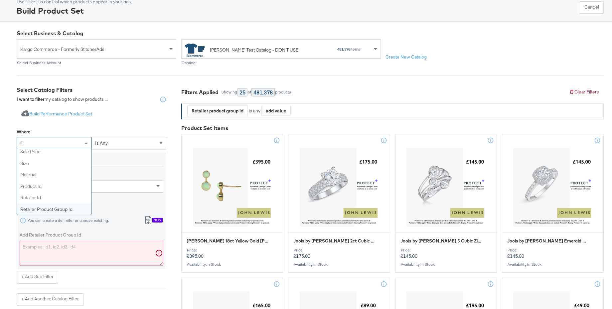
scroll to position [0, 0]
type input "i"
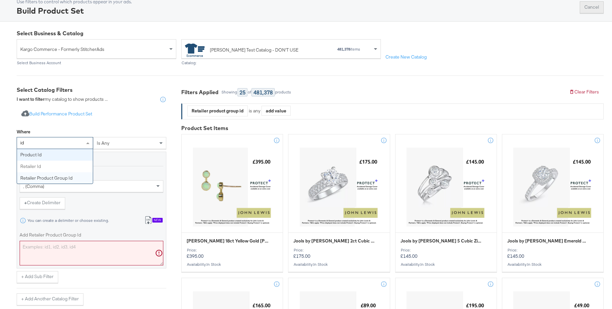
type input "id"
click at [595, 5] on button "Cancel" at bounding box center [592, 7] width 24 height 12
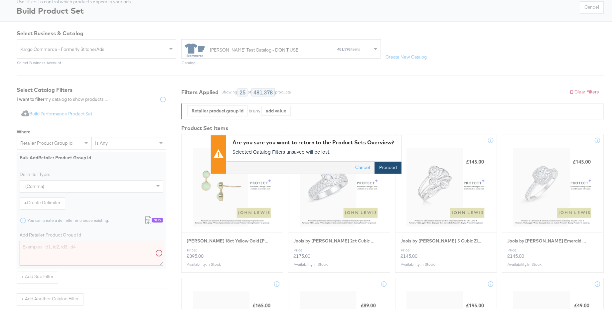
click at [389, 168] on button "Proceed" at bounding box center [388, 168] width 27 height 12
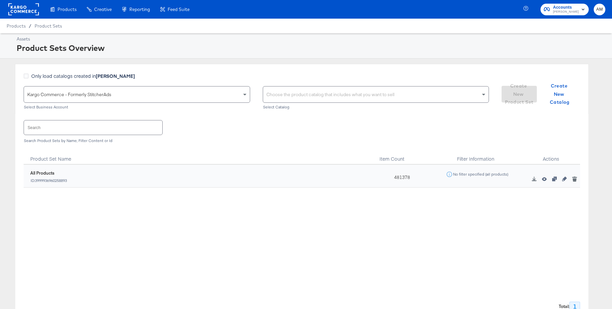
click at [304, 94] on div "Choose the product catalog that includes what you want to sell" at bounding box center [376, 95] width 226 height 16
type input "joh"
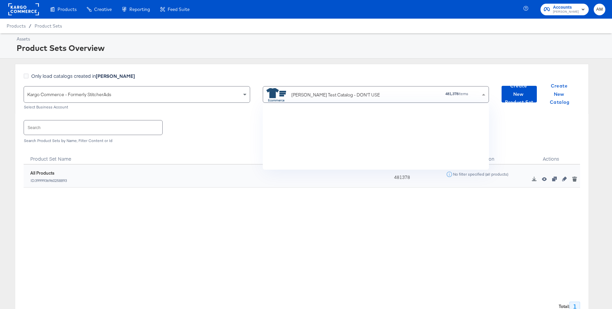
click at [327, 97] on div "John Lewis Test Catalog - DON'T USE" at bounding box center [335, 95] width 89 height 7
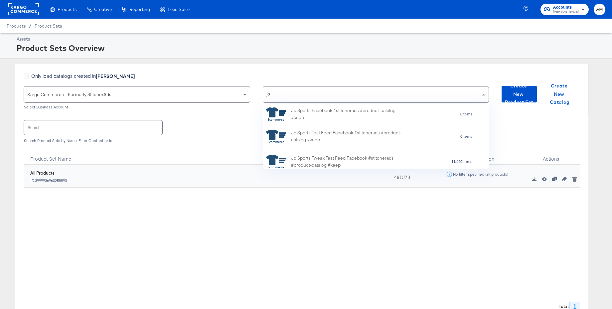
scroll to position [65, 226]
type input "joh"
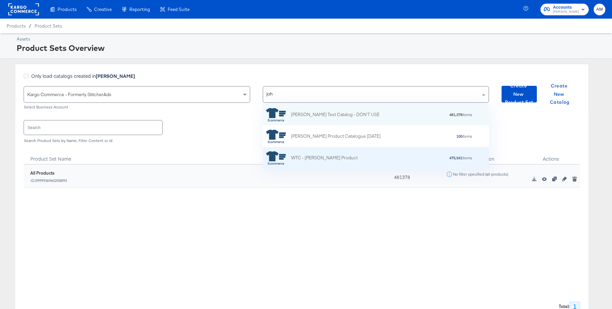
click at [320, 157] on div "WTC - John Lewis Product" at bounding box center [324, 157] width 67 height 7
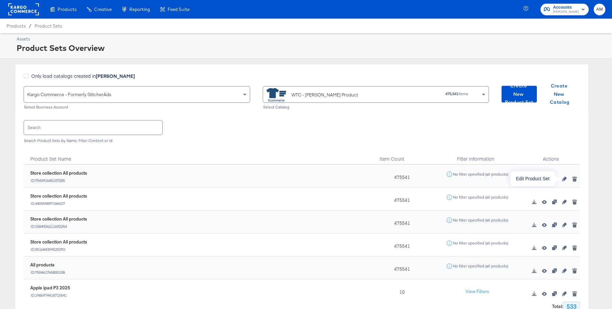
click at [564, 180] on icon "button" at bounding box center [564, 179] width 5 height 5
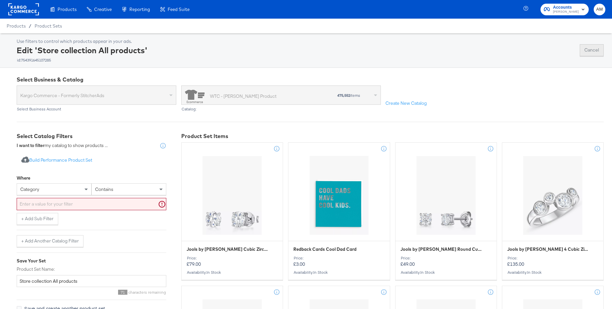
click at [592, 53] on button "Cancel" at bounding box center [592, 50] width 24 height 12
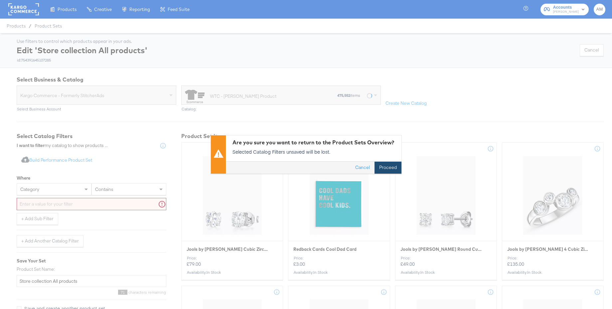
click at [397, 169] on button "Proceed" at bounding box center [388, 168] width 27 height 12
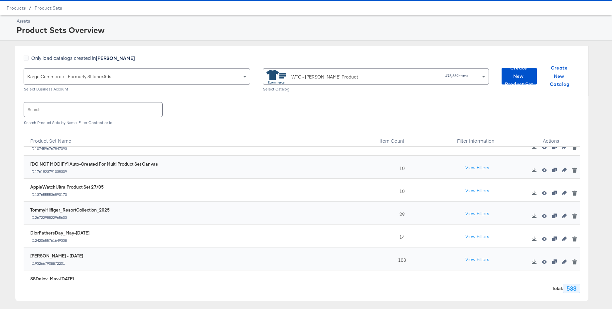
scroll to position [667, 0]
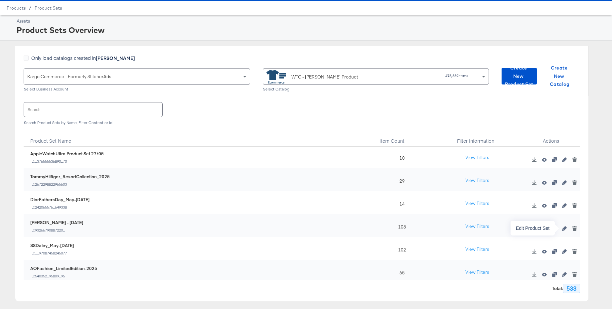
click at [564, 229] on icon "button" at bounding box center [564, 228] width 5 height 5
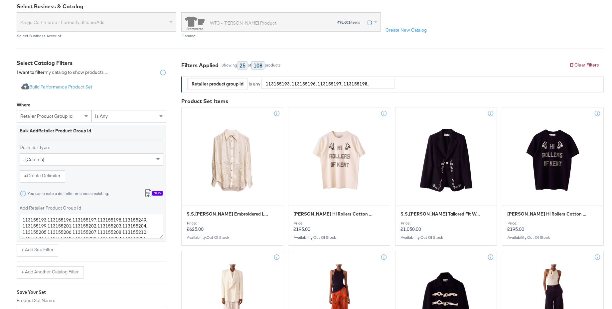
scroll to position [97, 0]
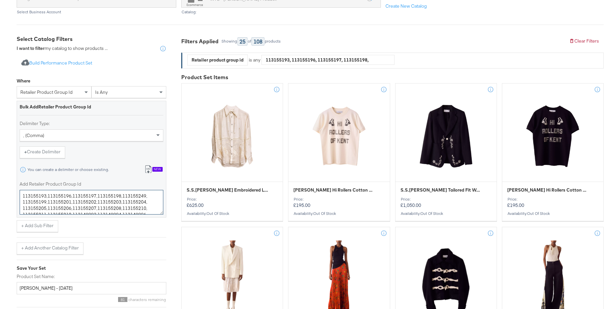
drag, startPoint x: 45, startPoint y: 196, endPoint x: 11, endPoint y: 194, distance: 34.3
click at [65, 94] on span "retailer product group id" at bounding box center [46, 92] width 52 height 6
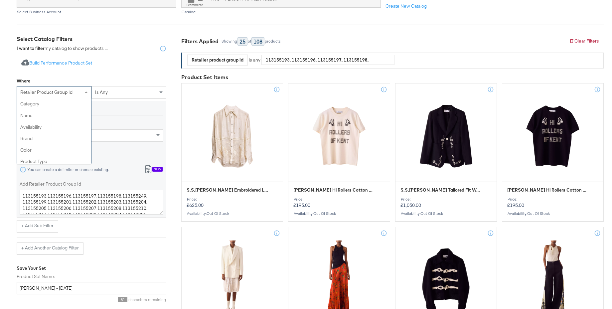
scroll to position [207, 0]
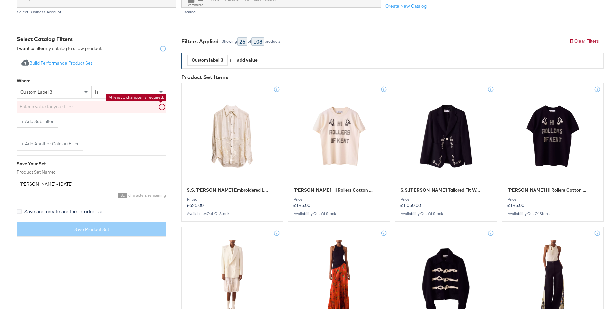
click at [95, 108] on input "text" at bounding box center [92, 107] width 150 height 12
paste input "82711138"
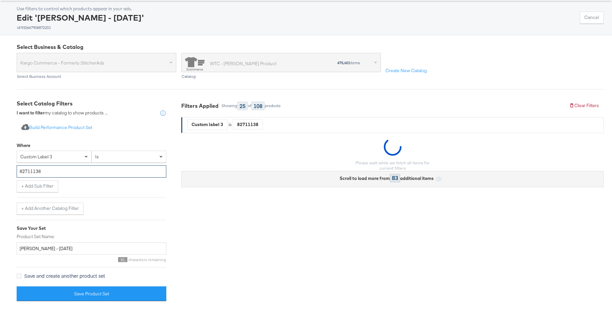
scroll to position [34, 0]
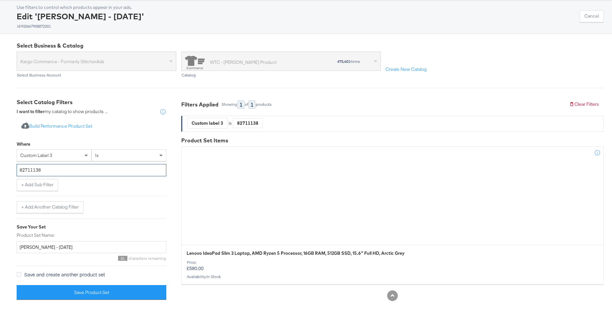
type input "82711138"
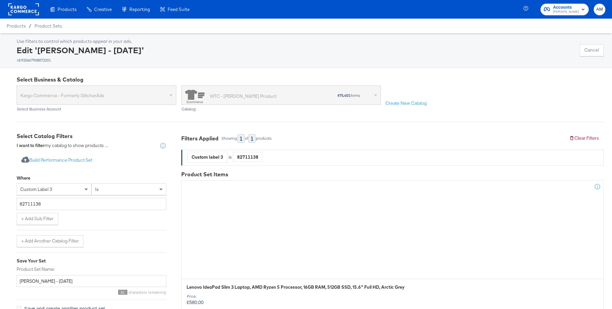
click at [26, 8] on rect at bounding box center [23, 9] width 31 height 12
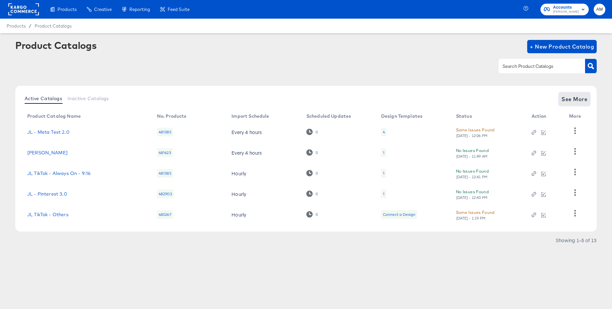
click at [573, 102] on span "See More" at bounding box center [575, 98] width 26 height 9
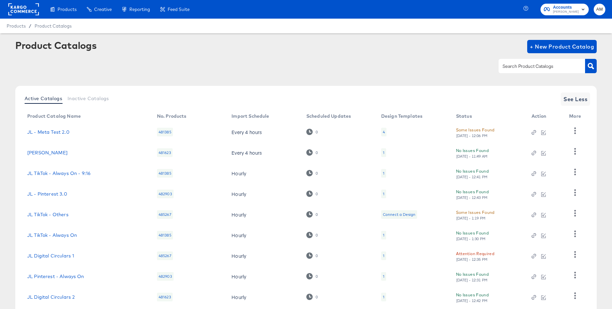
scroll to position [63, 0]
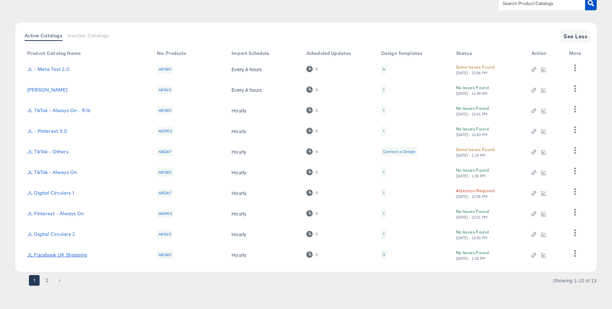
click at [65, 254] on link "JL Facebook UK Shopping" at bounding box center [57, 254] width 60 height 5
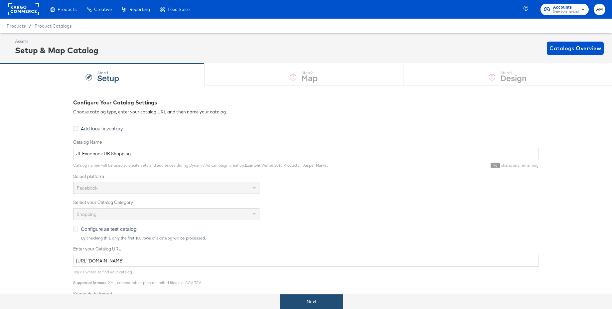
click at [306, 301] on button "Next" at bounding box center [312, 301] width 64 height 15
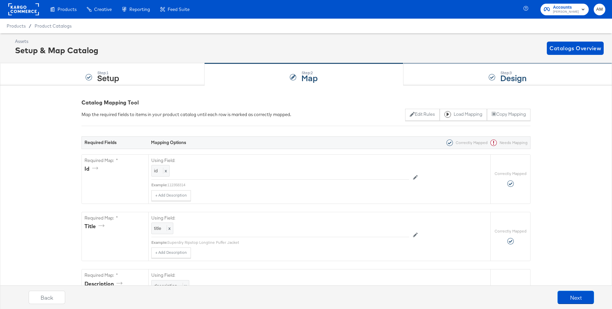
click at [477, 74] on div "Step: 3 Design" at bounding box center [508, 75] width 209 height 22
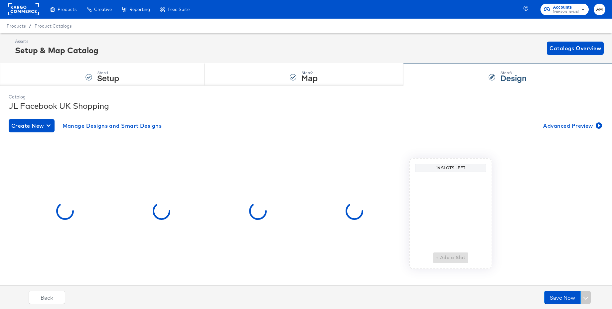
scroll to position [1, 0]
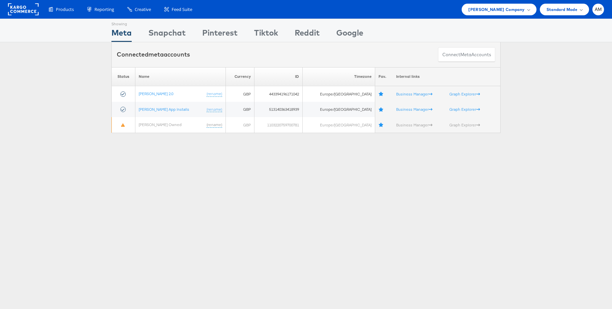
click at [23, 7] on rect at bounding box center [23, 9] width 31 height 12
click at [502, 7] on span "John Lewis Company" at bounding box center [496, 9] width 56 height 7
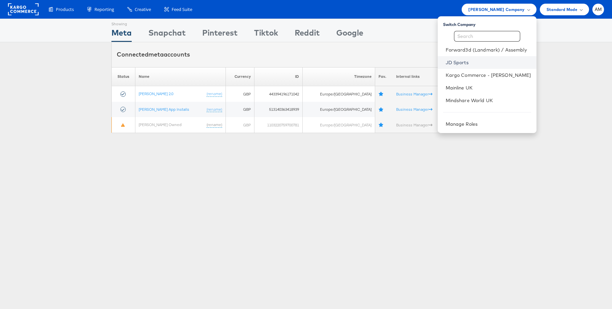
click at [459, 64] on link "JD Sports" at bounding box center [489, 62] width 86 height 7
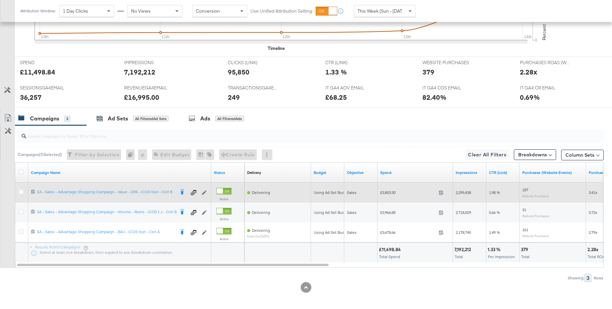
scroll to position [265, 0]
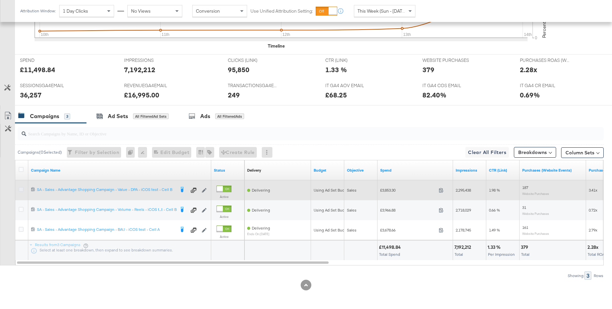
click at [21, 190] on icon at bounding box center [21, 189] width 5 height 5
click at [0, 0] on input "checkbox" at bounding box center [0, 0] width 0 height 0
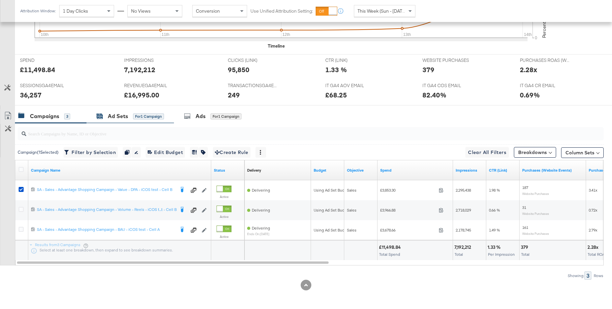
click at [123, 118] on div "Ad Sets" at bounding box center [118, 116] width 20 height 8
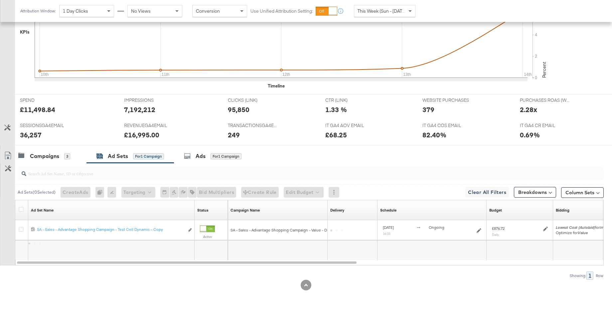
scroll to position [225, 0]
drag, startPoint x: 21, startPoint y: 209, endPoint x: 35, endPoint y: 205, distance: 14.7
click at [21, 209] on icon at bounding box center [21, 209] width 5 height 5
click at [0, 0] on input "checkbox" at bounding box center [0, 0] width 0 height 0
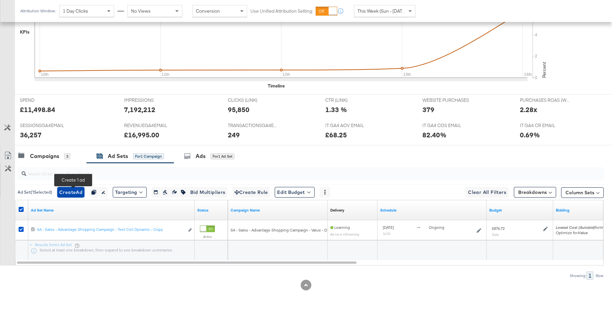
click at [67, 194] on span "Create Ad" at bounding box center [70, 192] width 23 height 8
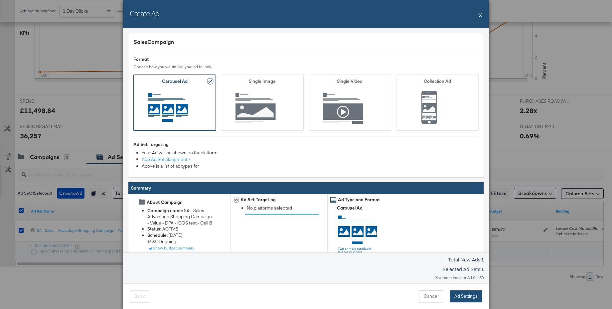
click at [465, 294] on button "Ad Settings" at bounding box center [466, 296] width 33 height 12
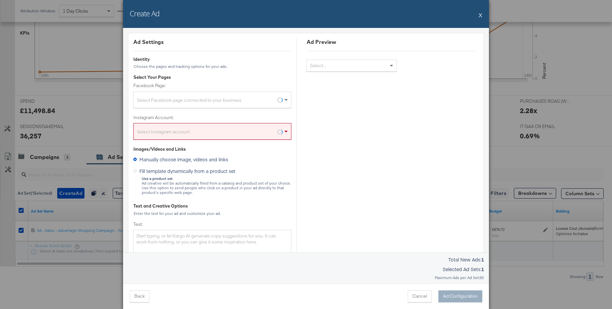
scroll to position [223, 0]
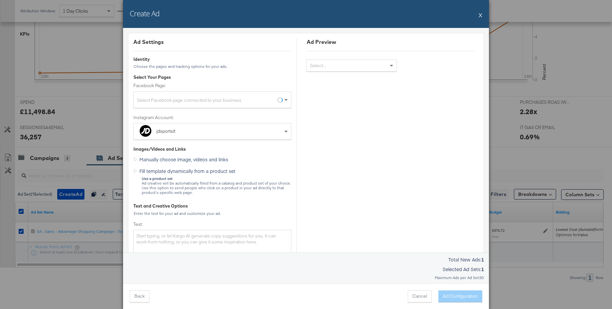
click at [190, 101] on div "Select Facebook page connected to your business" at bounding box center [212, 100] width 157 height 13
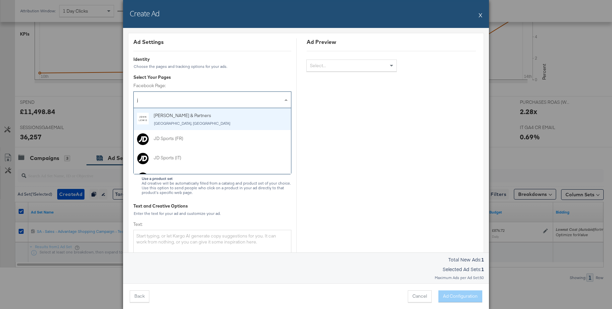
type input "jd"
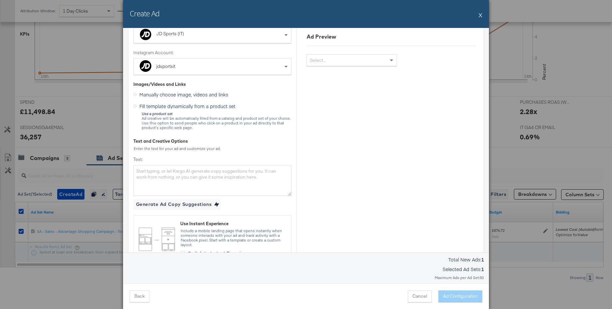
scroll to position [0, 0]
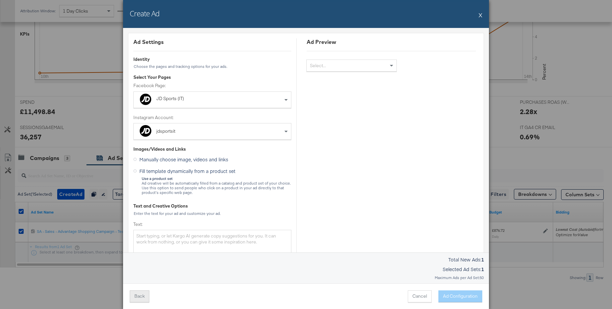
click at [139, 299] on button "Back" at bounding box center [140, 296] width 20 height 12
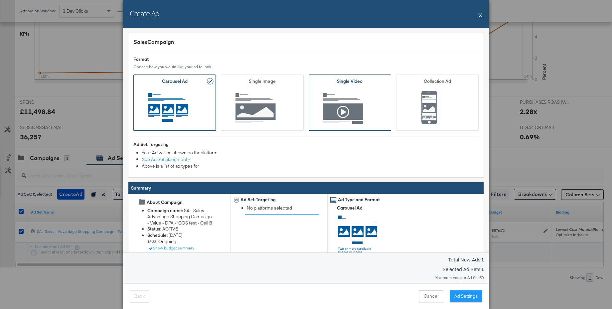
click at [347, 113] on span "Ad Format" at bounding box center [350, 108] width 62 height 37
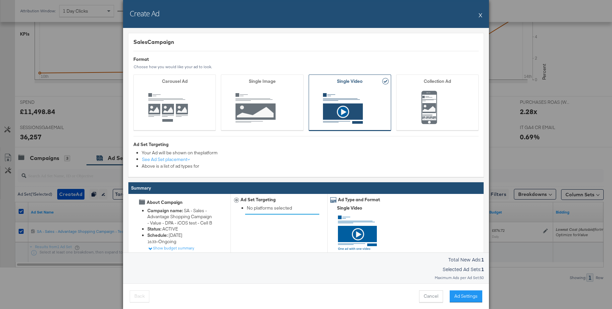
click at [472, 302] on div "Back Cancel Ad Settings" at bounding box center [306, 296] width 366 height 26
click at [468, 298] on button "Ad Settings" at bounding box center [466, 296] width 33 height 12
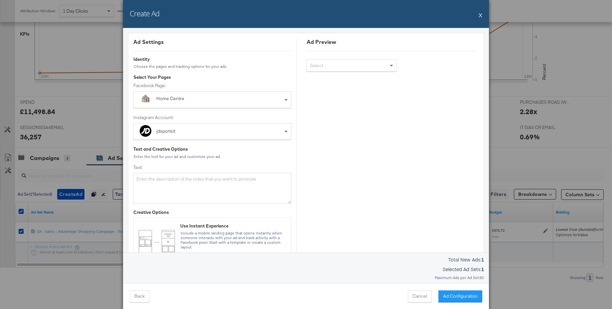
click at [191, 98] on div "Home Centre" at bounding box center [197, 98] width 82 height 7
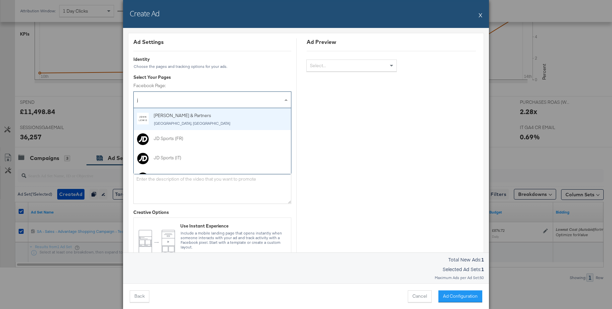
type input "jd"
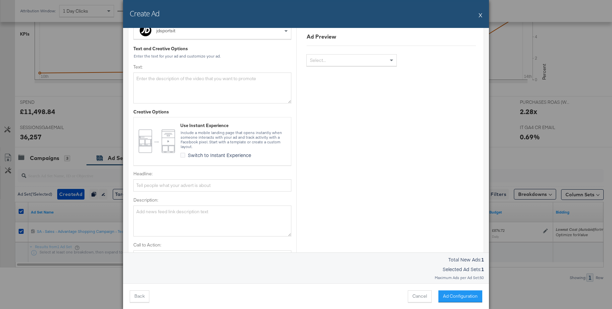
scroll to position [114, 0]
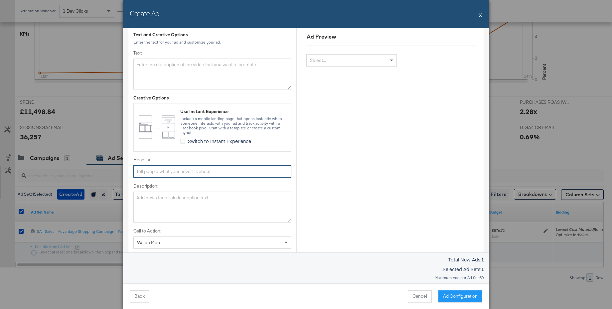
click at [171, 175] on input "Headline:" at bounding box center [212, 171] width 158 height 12
click at [149, 169] on input "Headline:" at bounding box center [212, 171] width 158 height 12
paste input "Back to School è [PERSON_NAME] 🎒"
type input "Back to School è [PERSON_NAME] 🎒"
drag, startPoint x: 148, startPoint y: 204, endPoint x: 156, endPoint y: 204, distance: 7.4
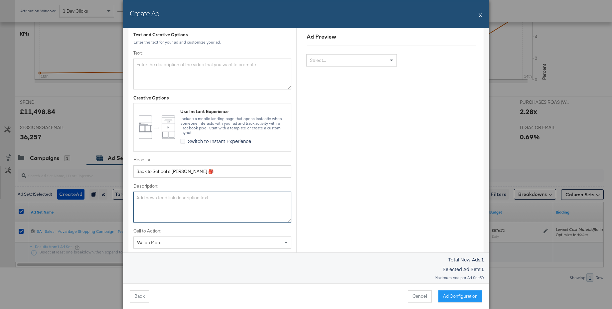
click at [148, 204] on textarea "Description:" at bounding box center [212, 207] width 158 height 31
click at [223, 69] on textarea "Text:" at bounding box center [212, 74] width 158 height 31
paste textarea "Torna in classe con le sneaker e gli outfit più fresh ✨ Scopri il Back to Schoo…"
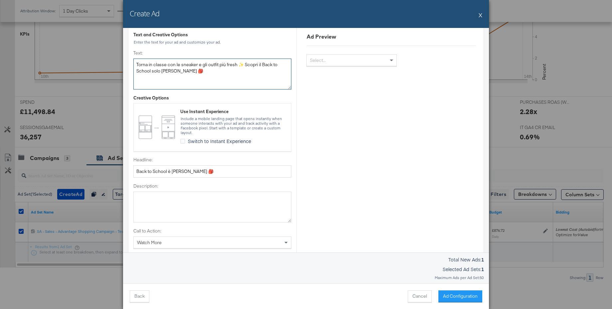
type textarea "Torna in classe con le sneaker e gli outfit più fresh ✨ Scopri il Back to Schoo…"
click at [165, 243] on div "Watch More" at bounding box center [212, 242] width 157 height 11
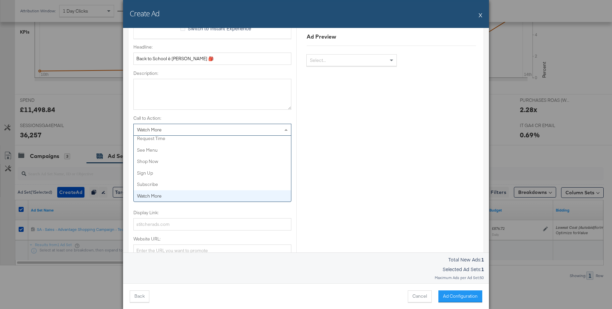
scroll to position [252, 0]
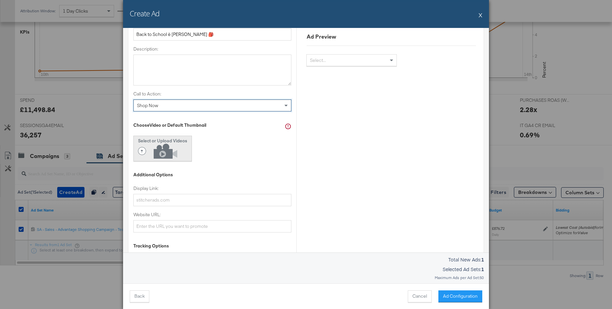
drag, startPoint x: 149, startPoint y: 138, endPoint x: 180, endPoint y: 148, distance: 32.7
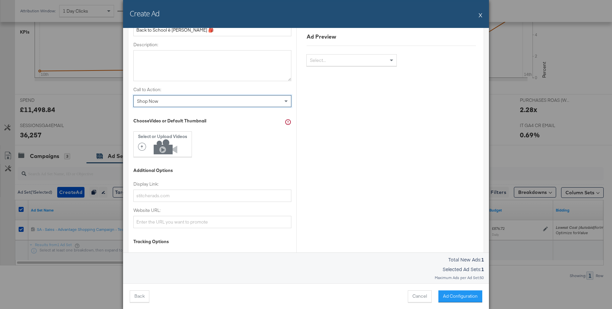
scroll to position [297, 0]
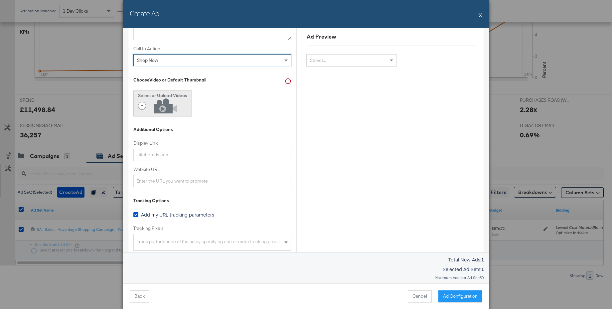
click at [156, 107] on icon at bounding box center [159, 105] width 43 height 15
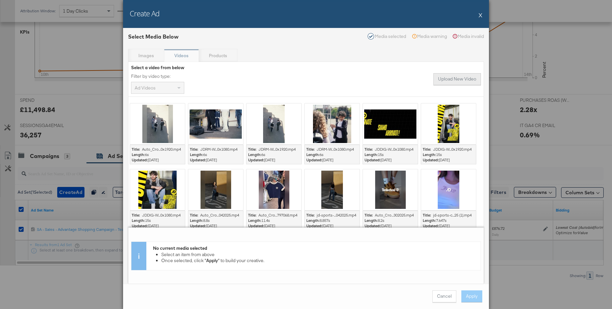
click at [464, 80] on button "Upload New Video" at bounding box center [458, 79] width 48 height 12
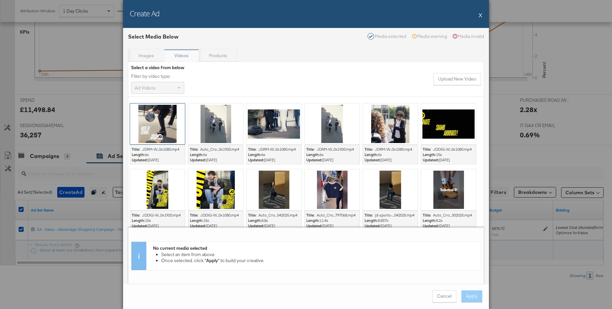
click at [154, 120] on div at bounding box center [157, 123] width 55 height 41
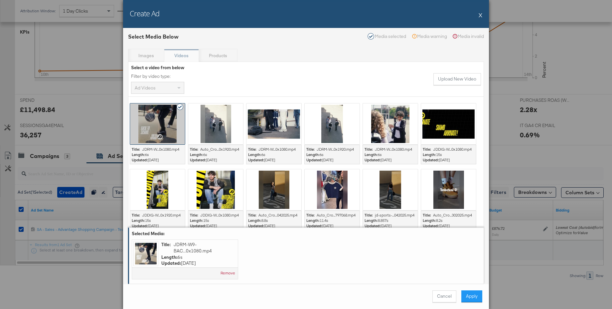
click at [476, 296] on button "Apply" at bounding box center [472, 296] width 21 height 12
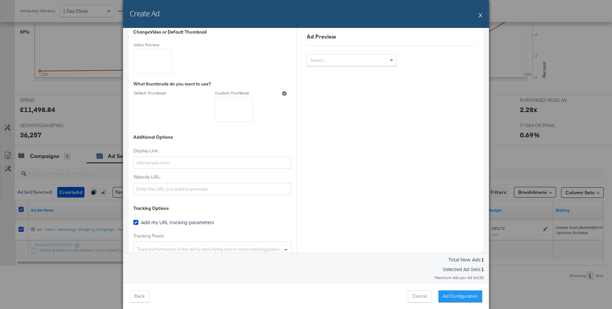
scroll to position [399, 0]
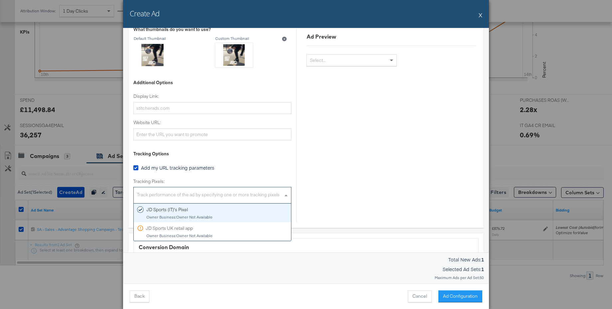
click at [182, 194] on div "Track performance of the ad by specifying one or more tracking pixels" at bounding box center [212, 196] width 157 height 14
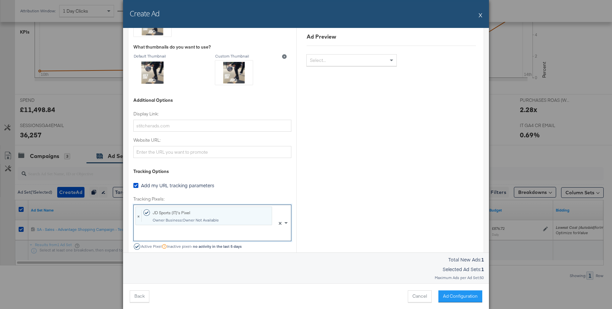
scroll to position [397, 0]
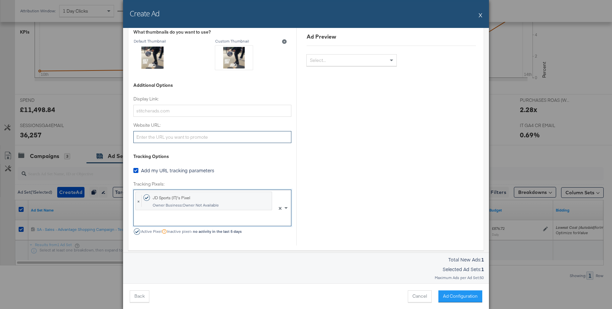
click at [152, 137] on input "Website URL:" at bounding box center [212, 137] width 158 height 12
paste input "[URL][DOMAIN_NAME]"
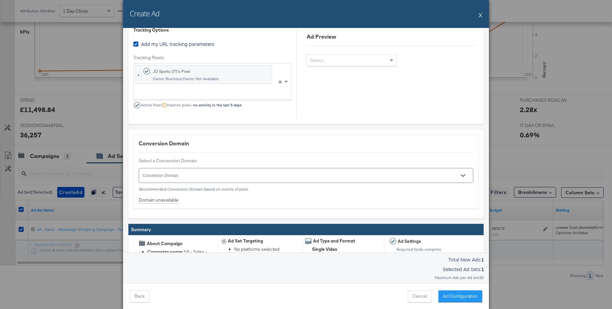
scroll to position [530, 0]
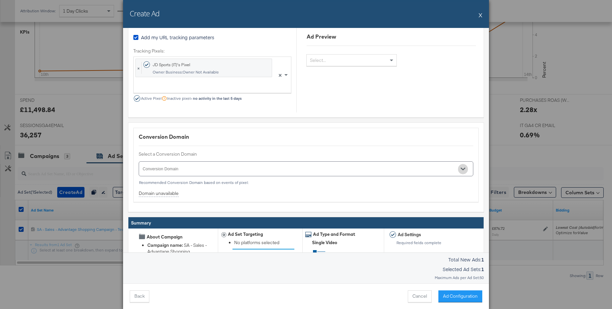
click at [463, 170] on icon "Open" at bounding box center [463, 169] width 5 height 3
type input "[URL][DOMAIN_NAME]"
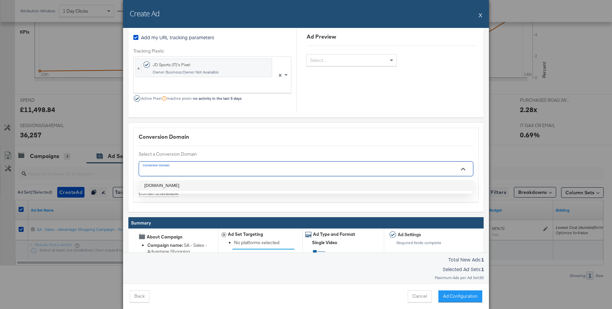
drag, startPoint x: 151, startPoint y: 183, endPoint x: 282, endPoint y: 198, distance: 131.9
click at [151, 183] on li "[DOMAIN_NAME]" at bounding box center [306, 185] width 334 height 11
type input "[DOMAIN_NAME]"
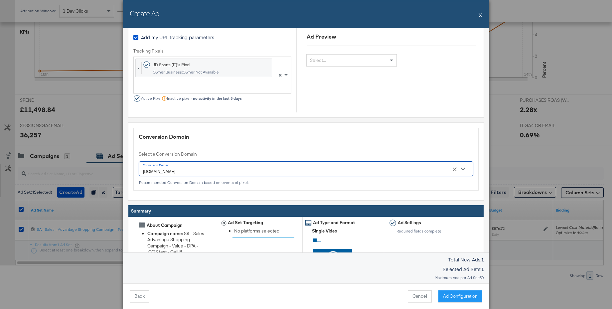
scroll to position [594, 0]
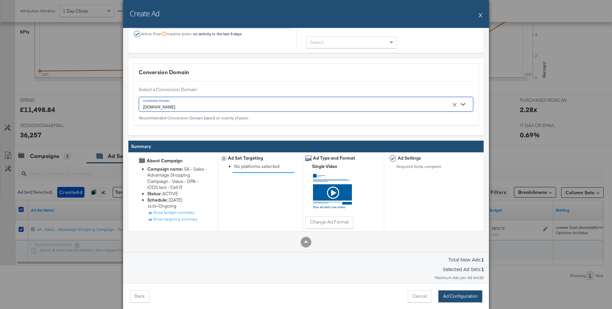
click at [459, 298] on button "Ad Configuration" at bounding box center [461, 296] width 44 height 12
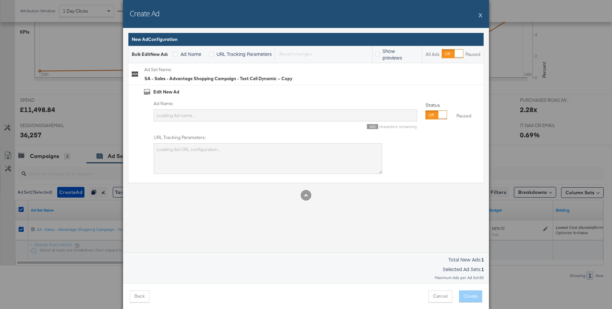
scroll to position [0, 0]
type input "7 IT 18-65 Value Impressions Autobid"
type textarea "utm_campaign=SA - Sales - Advantage Shopping Campaign - Value - DPA - iCOS test…"
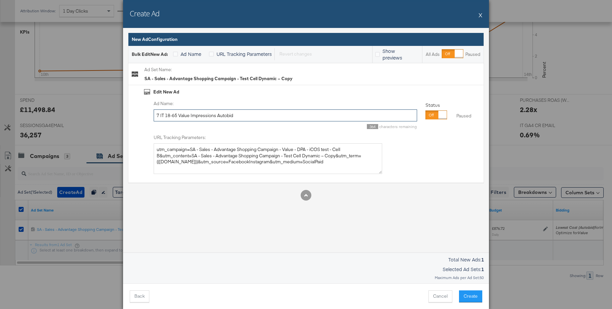
drag, startPoint x: 239, startPoint y: 116, endPoint x: 123, endPoint y: 109, distance: 115.7
click at [123, 109] on div "Ad Settings Identity Choose the pages and tracking options for your ads. Select…" at bounding box center [306, 140] width 366 height 225
type input "Video - BTS 2025"
click at [476, 298] on button "Create" at bounding box center [470, 296] width 23 height 12
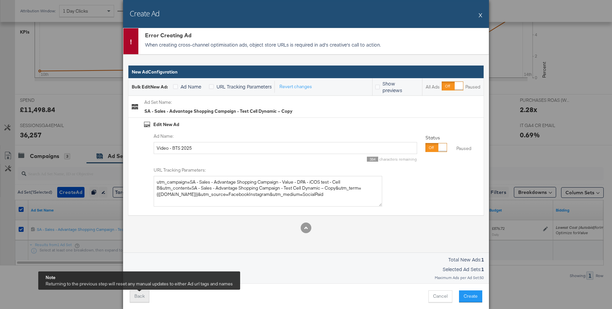
click at [142, 297] on button "Back" at bounding box center [140, 296] width 20 height 12
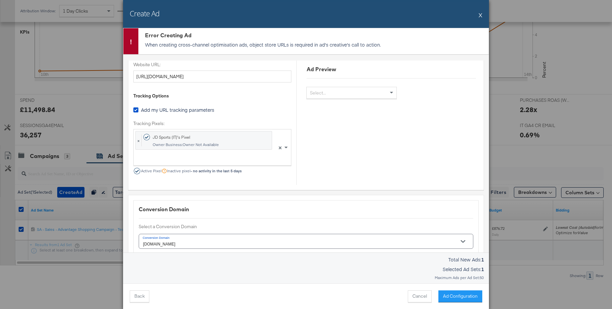
scroll to position [548, 0]
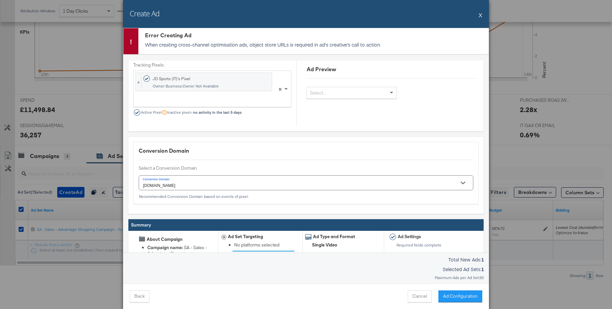
click at [481, 16] on button "X" at bounding box center [481, 14] width 4 height 13
